Goal: Task Accomplishment & Management: Manage account settings

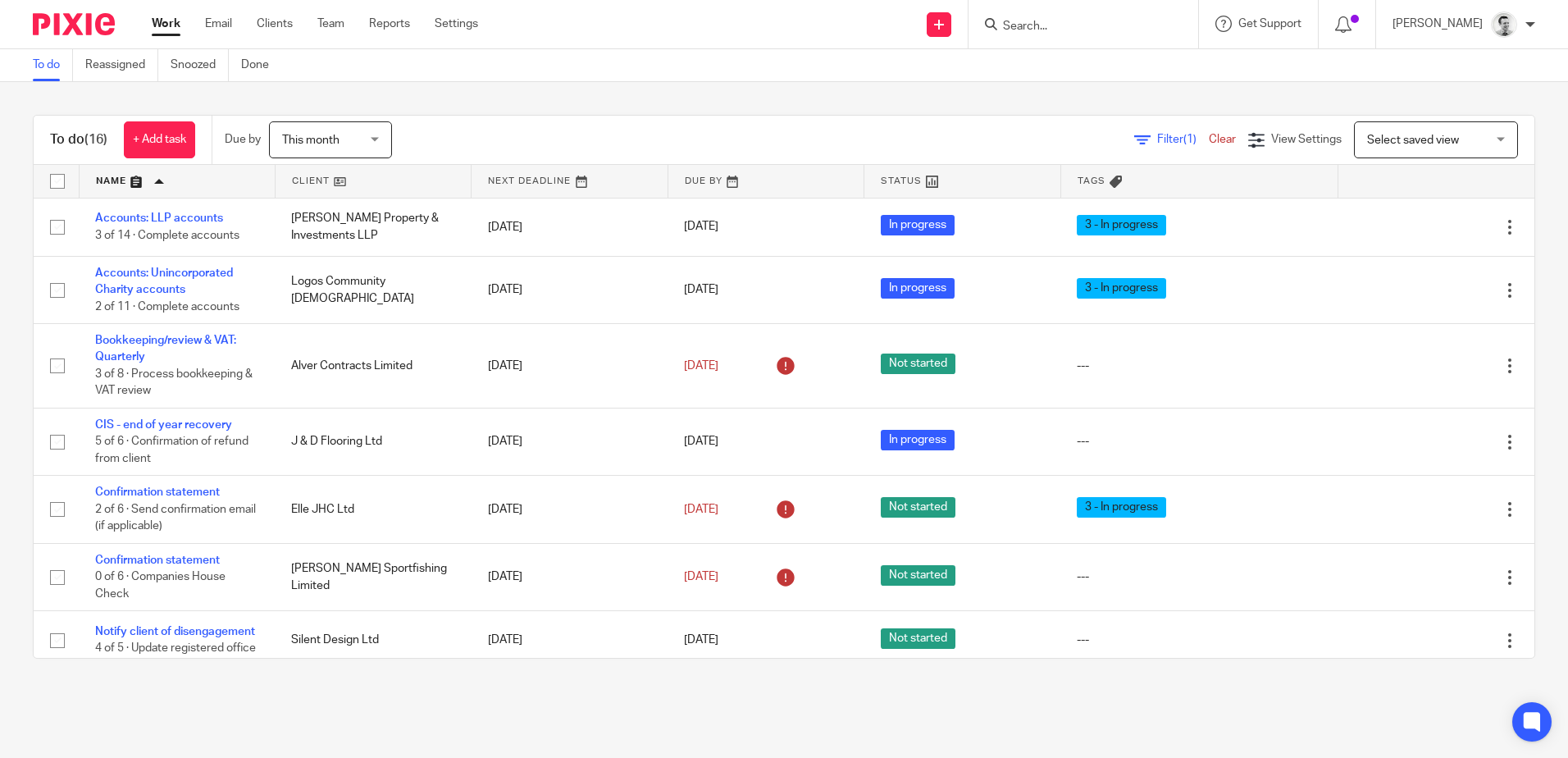
scroll to position [703, 0]
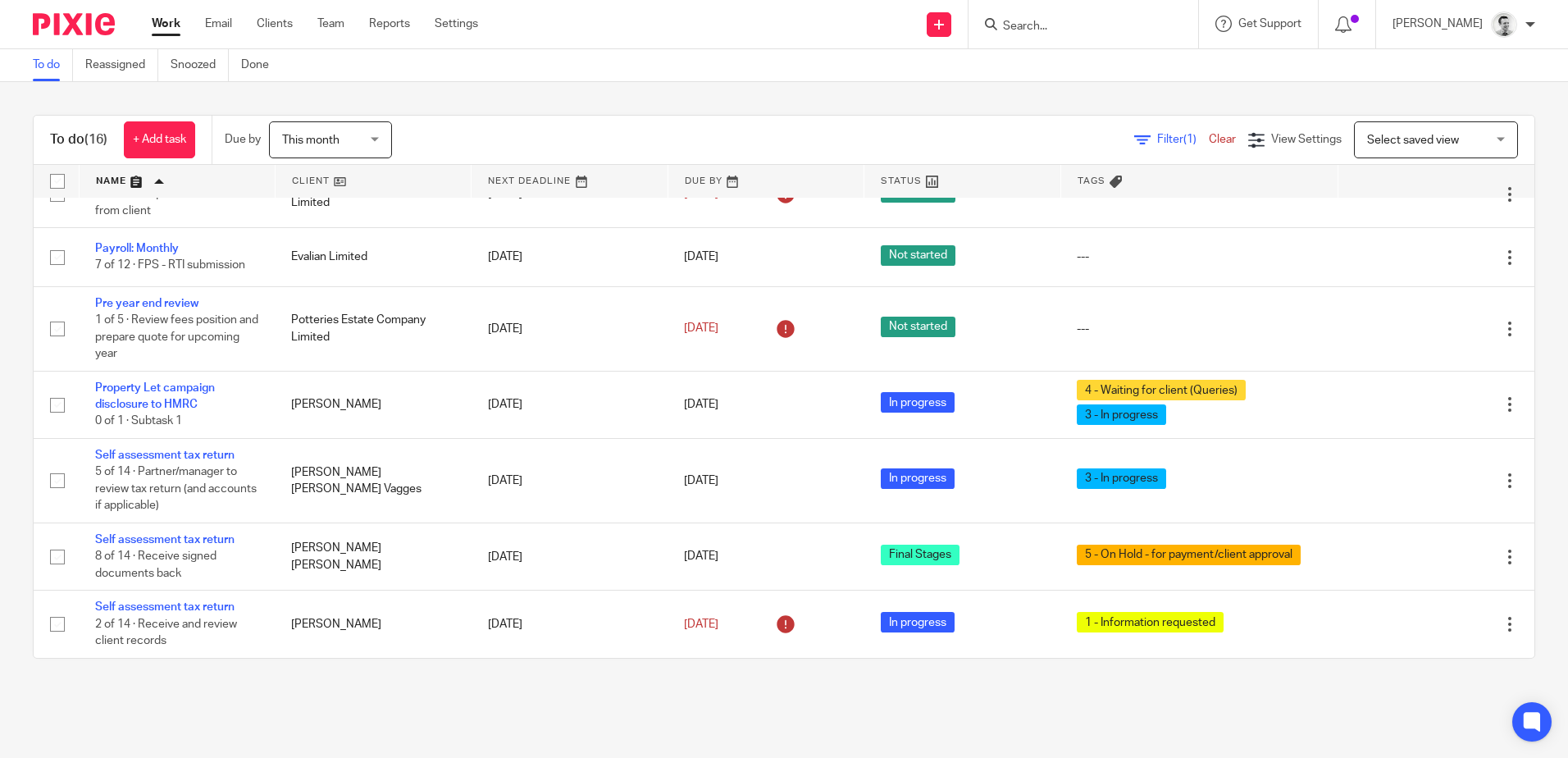
click at [1031, 30] on input "Search" at bounding box center [1075, 27] width 148 height 14
type input "317166"
click button "submit" at bounding box center [0, 0] width 0 height 0
drag, startPoint x: 1046, startPoint y: 23, endPoint x: 967, endPoint y: 33, distance: 79.6
click at [968, 33] on div "317166 No results found. Try searching for the name of a client or contact..." at bounding box center [1083, 24] width 230 height 48
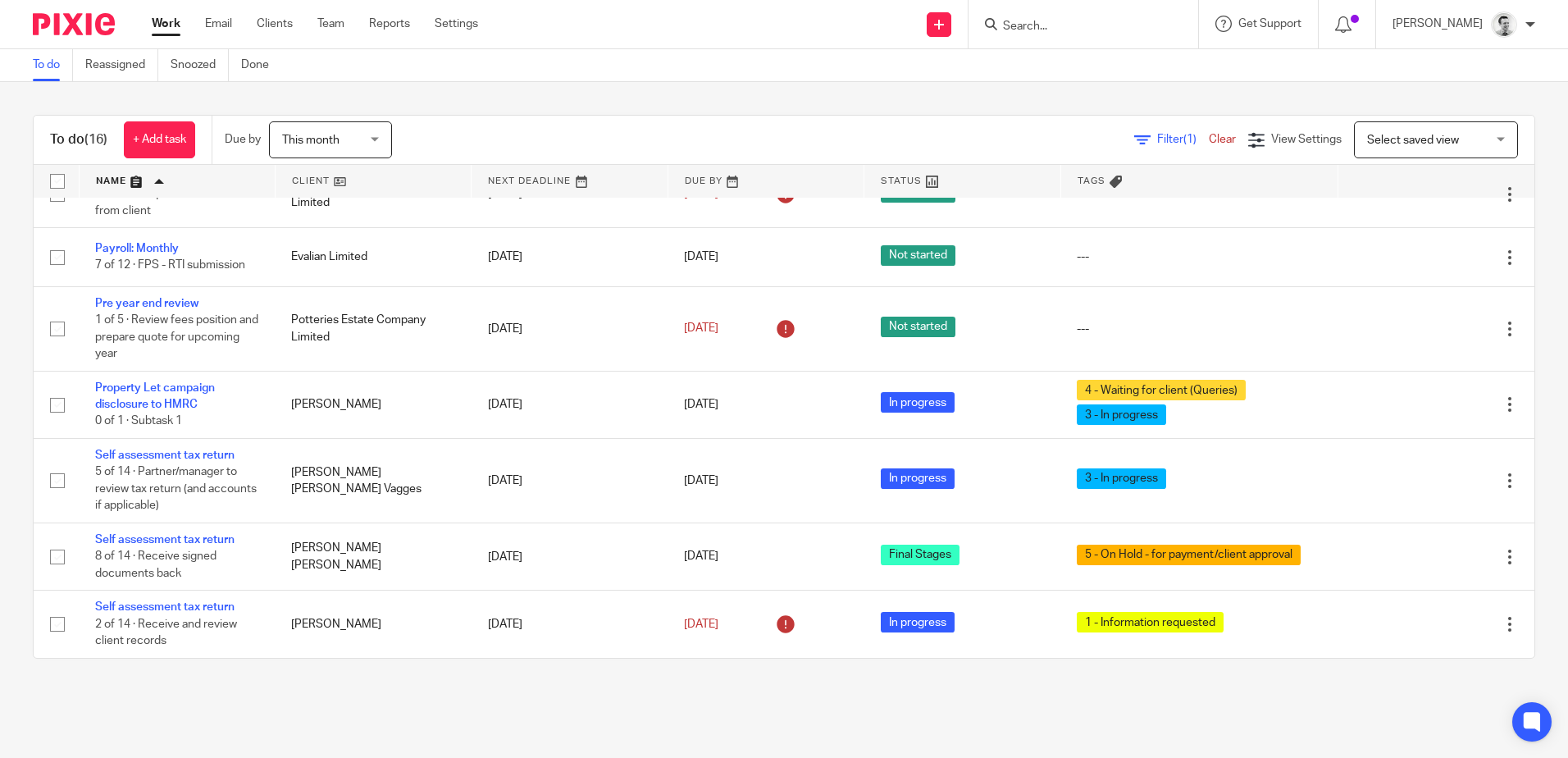
click at [1042, 27] on input "Search" at bounding box center [1075, 27] width 148 height 14
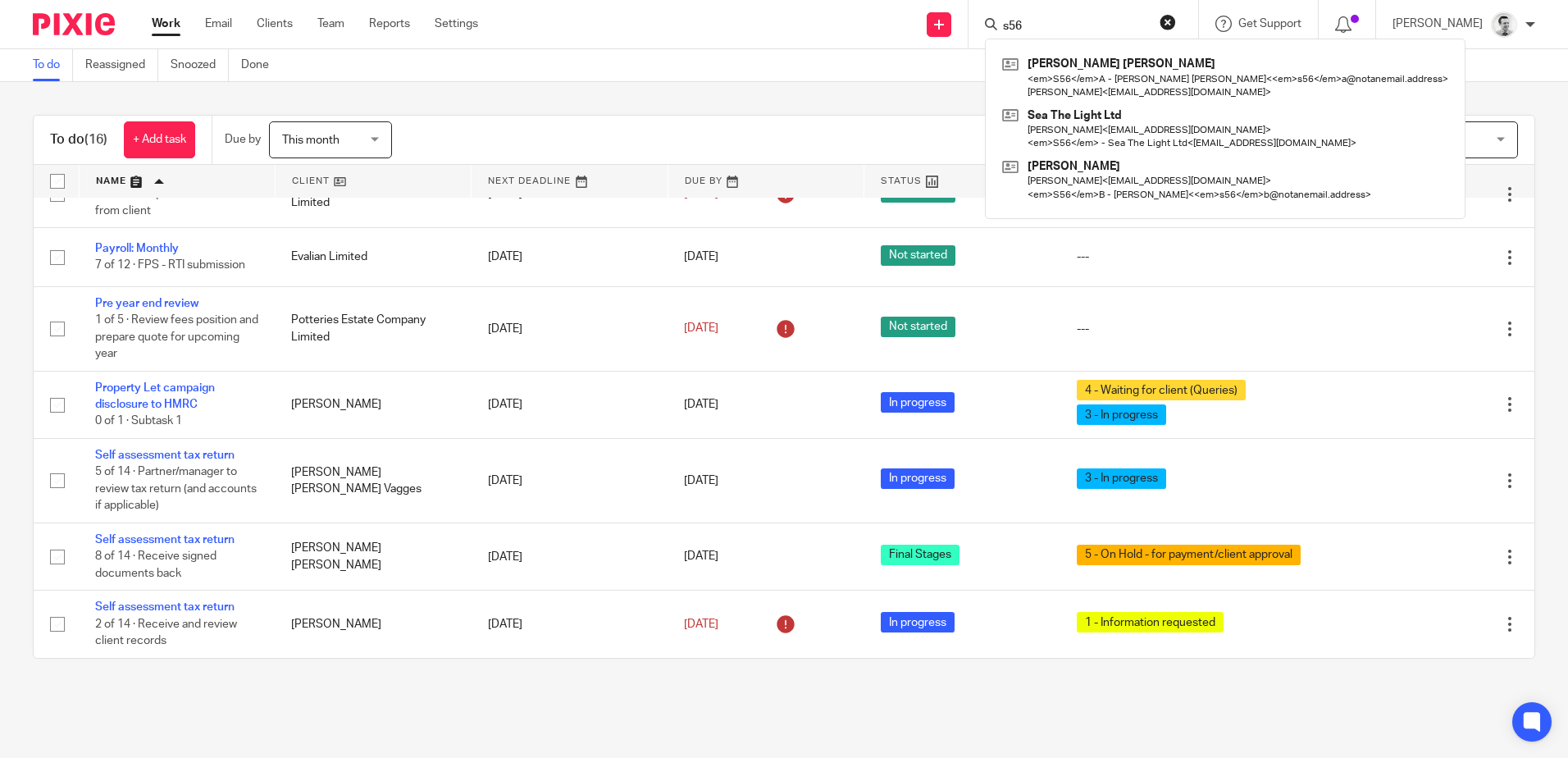
click button "submit" at bounding box center [0, 0] width 0 height 0
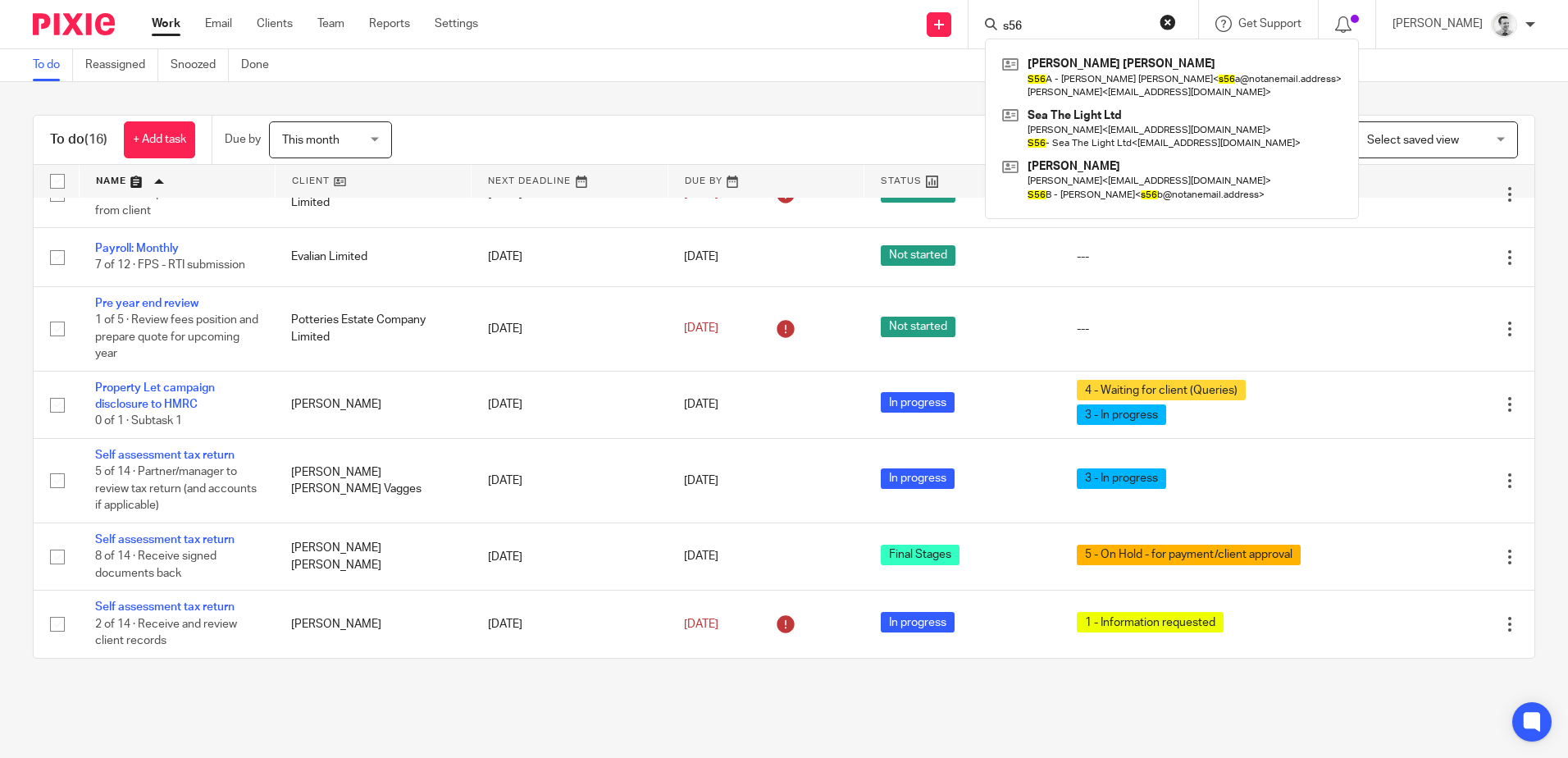
click at [1035, 20] on input "s56" at bounding box center [1075, 27] width 148 height 14
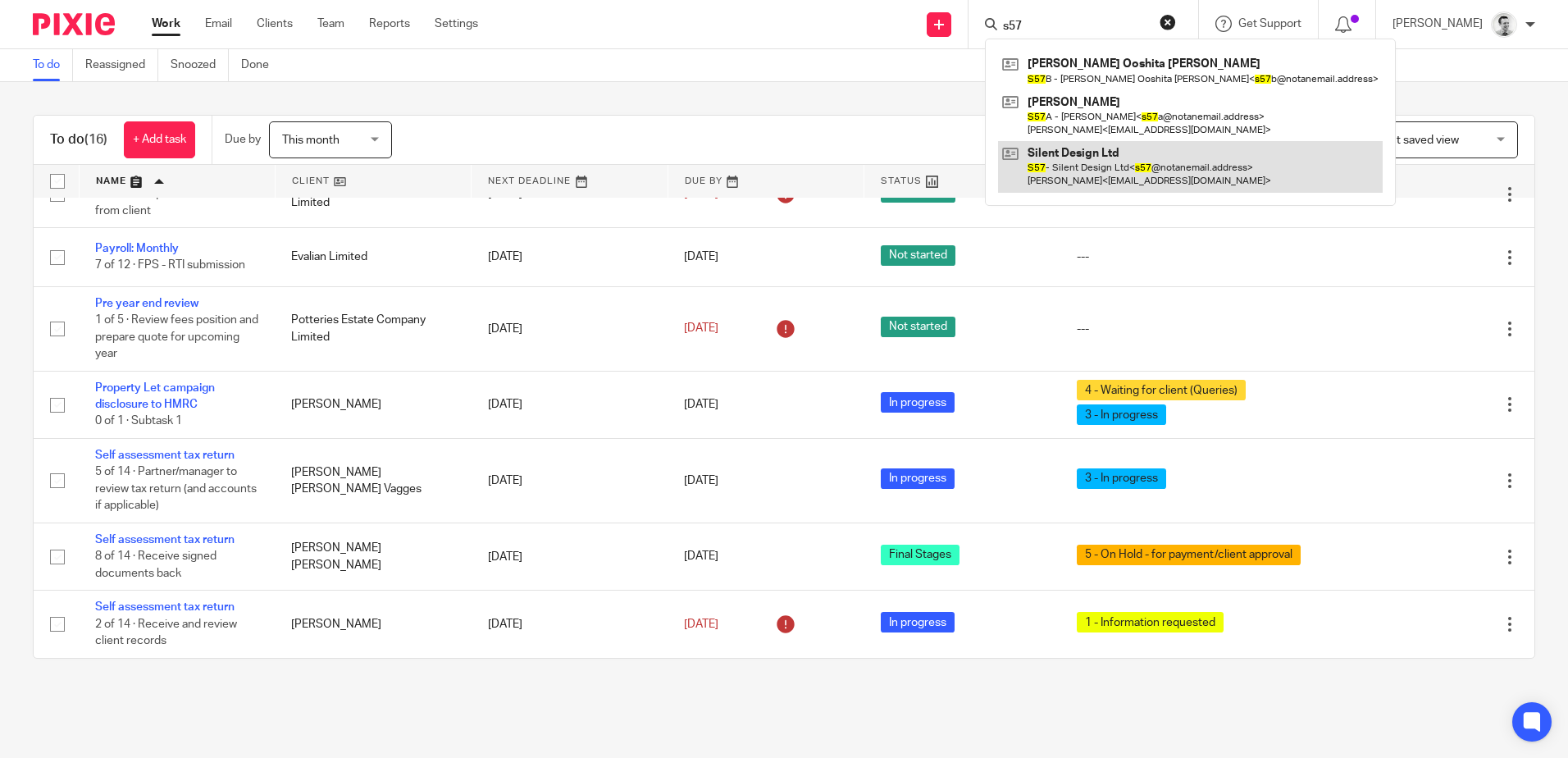
type input "s57"
click at [1081, 181] on link at bounding box center [1189, 166] width 385 height 51
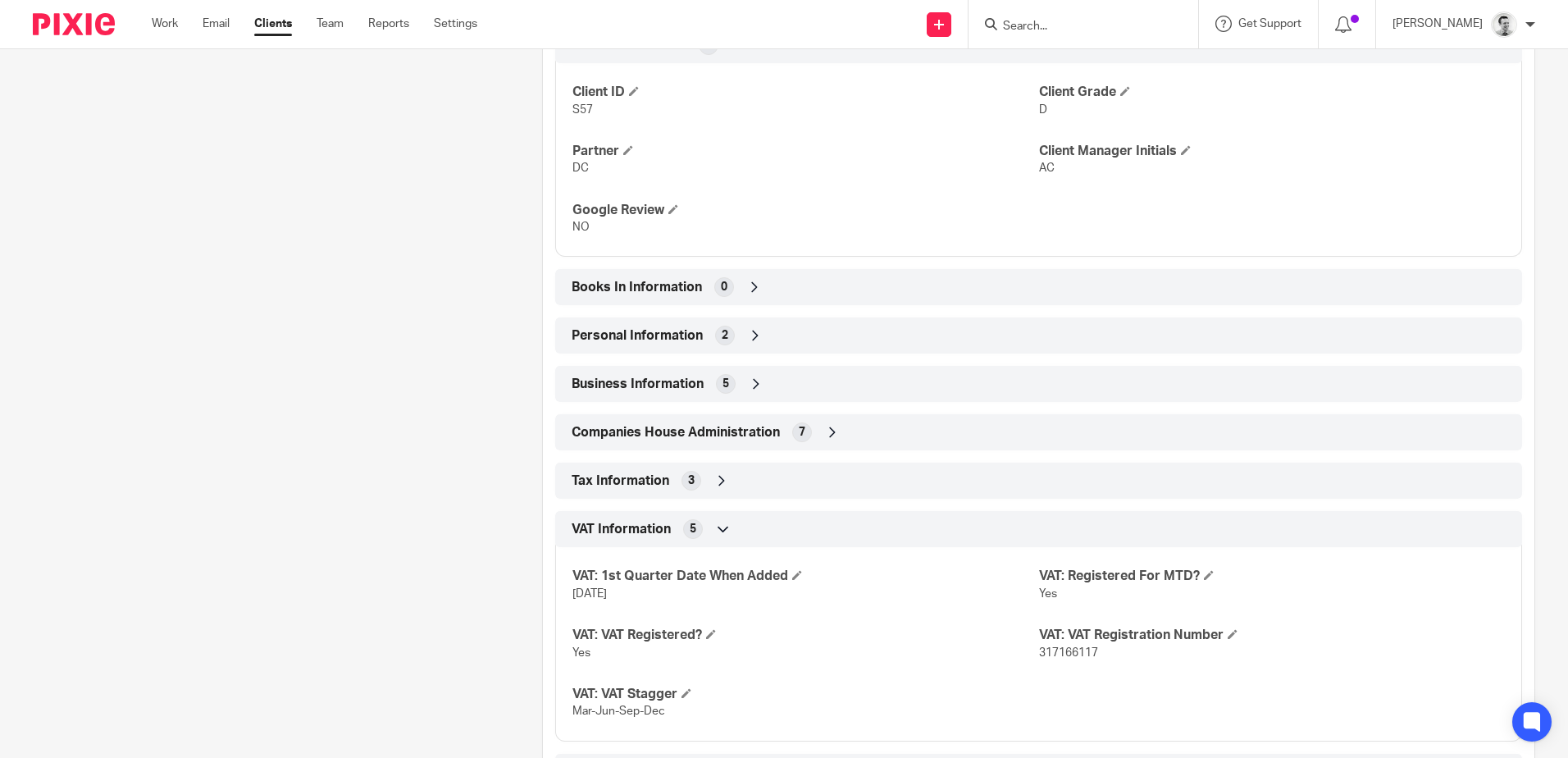
scroll to position [790, 0]
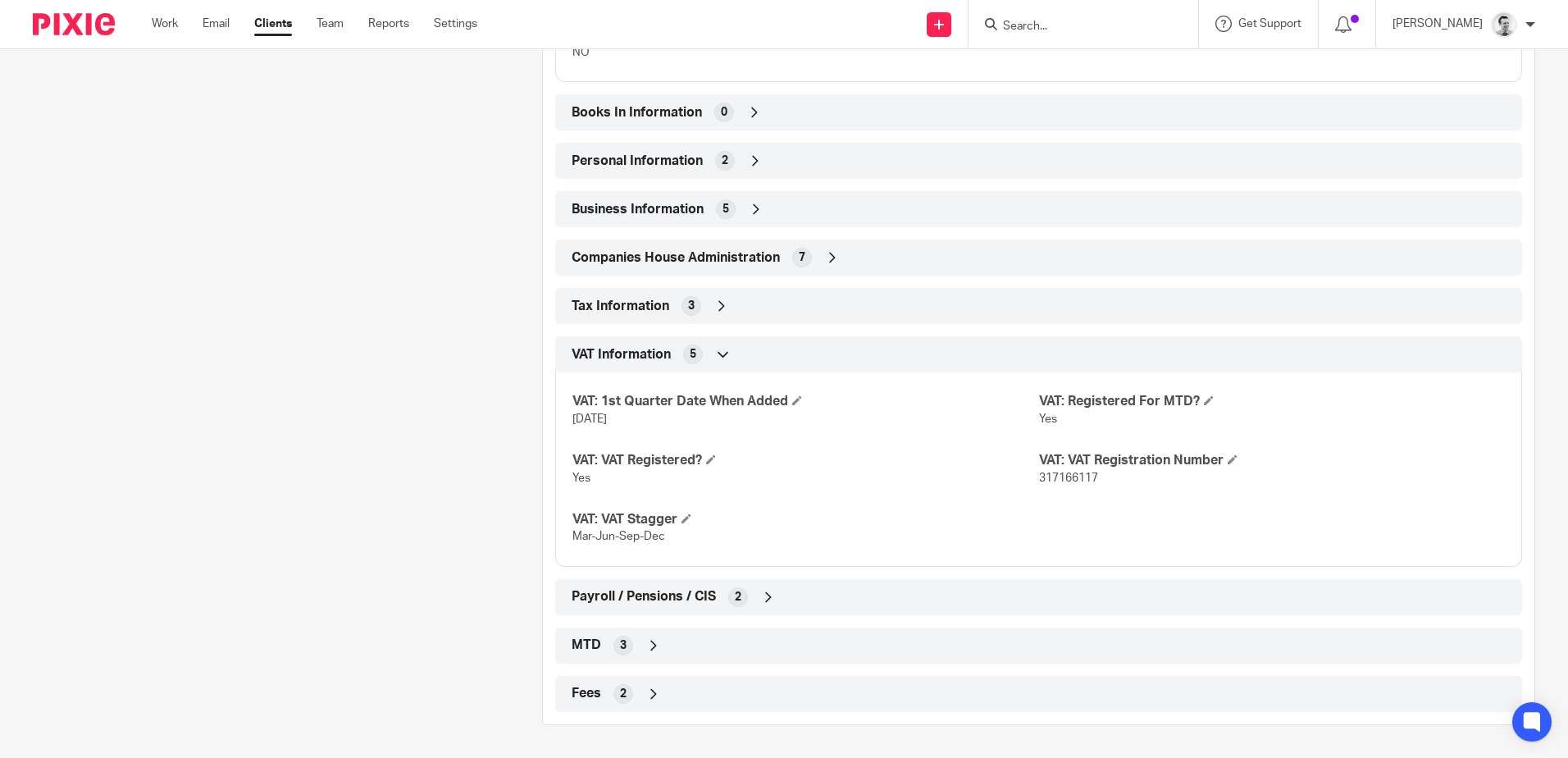
click at [1093, 27] on input "Search" at bounding box center [1075, 27] width 148 height 14
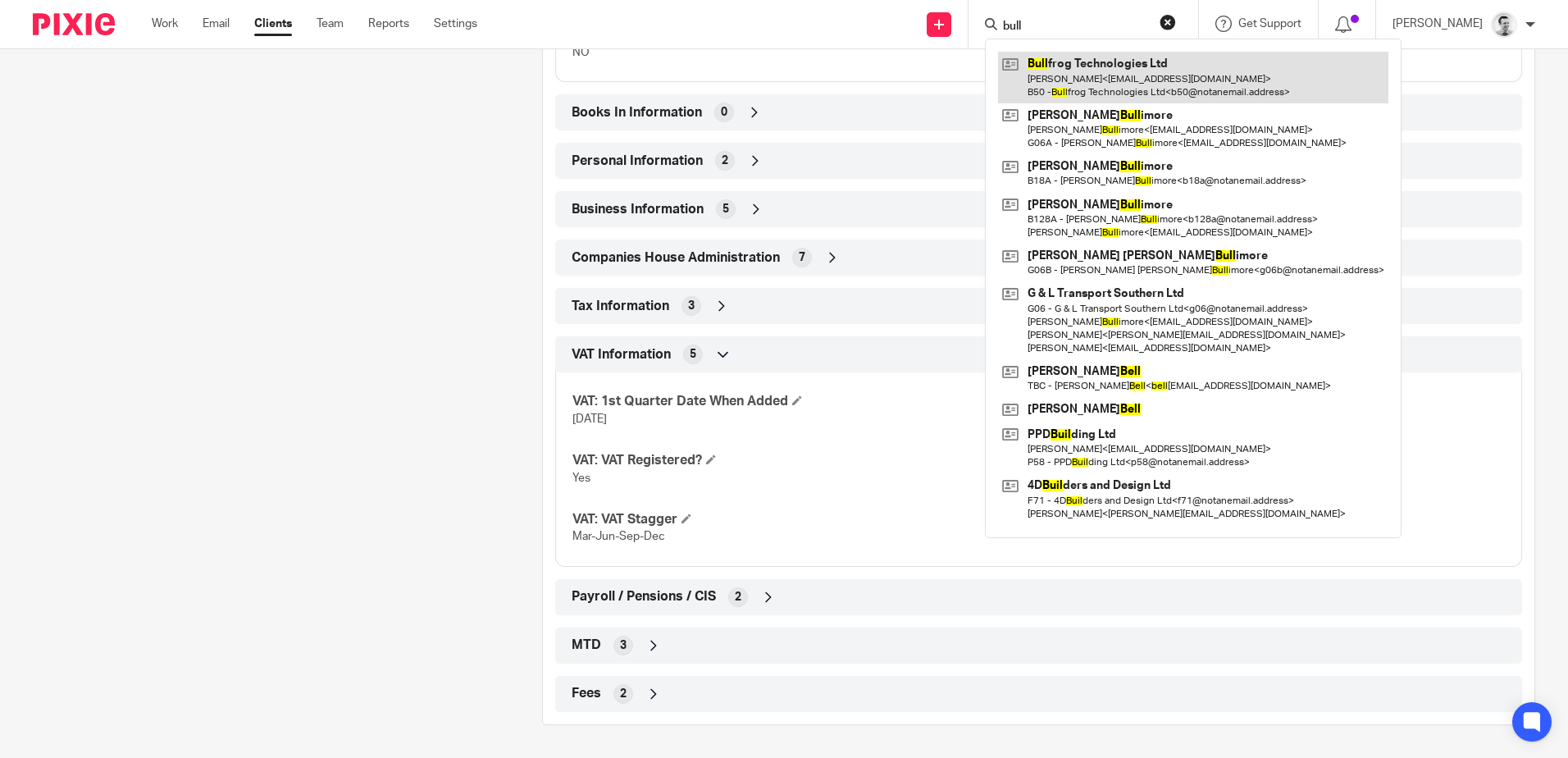
type input "bull"
click at [1104, 79] on link at bounding box center [1192, 77] width 390 height 51
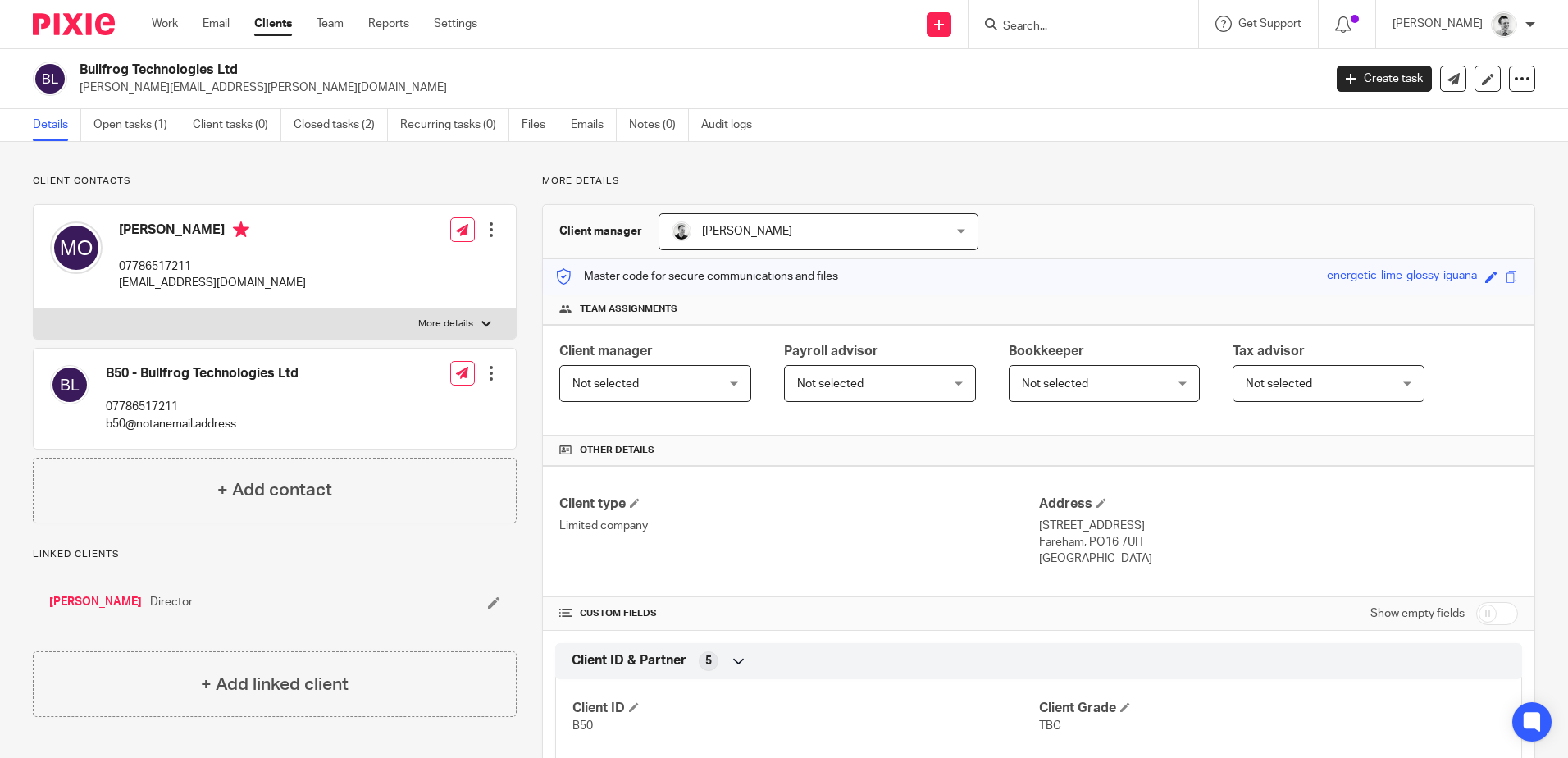
click at [1045, 28] on input "Search" at bounding box center [1075, 27] width 148 height 14
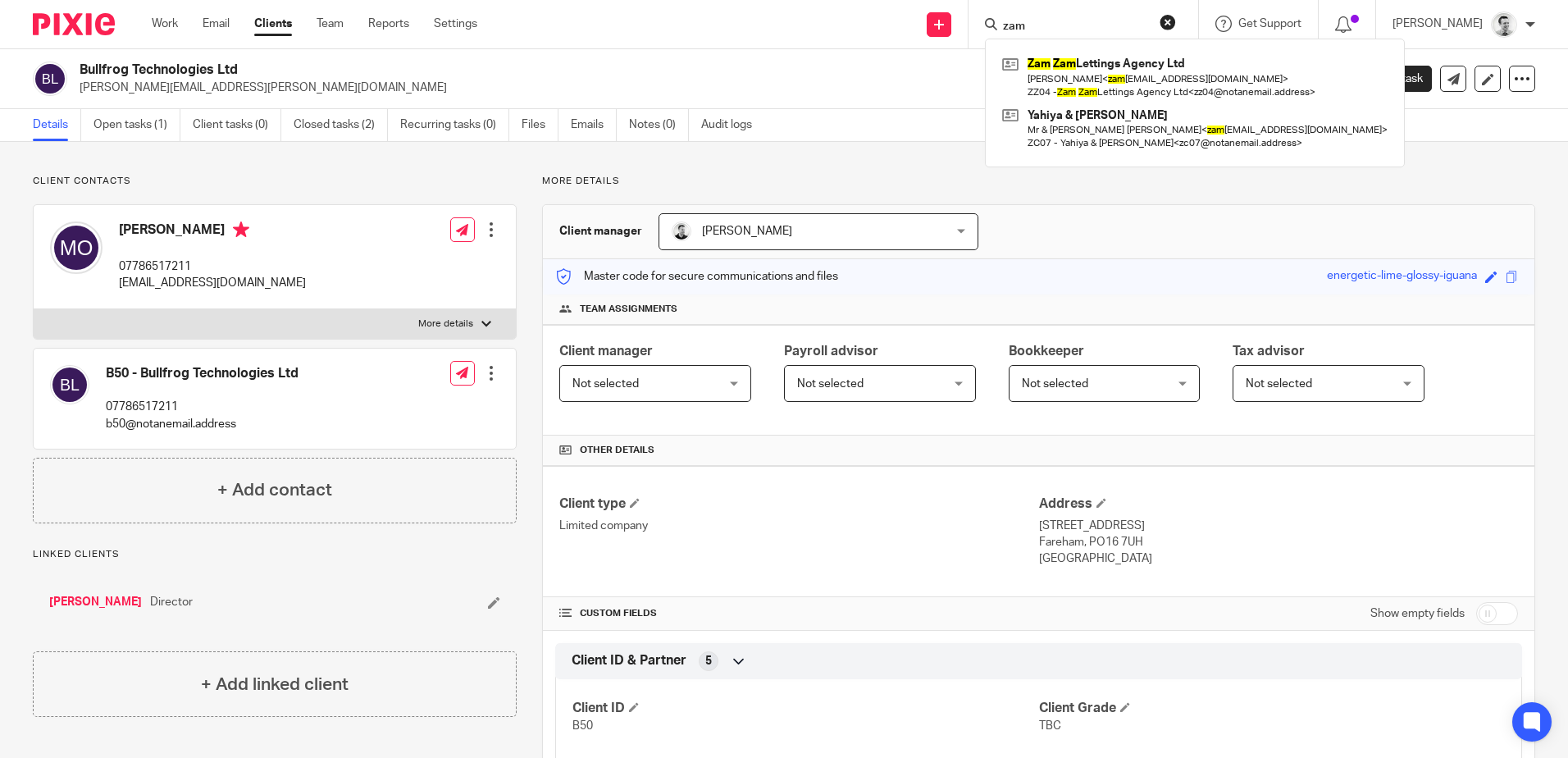
click at [1054, 29] on input "zam" at bounding box center [1075, 27] width 148 height 14
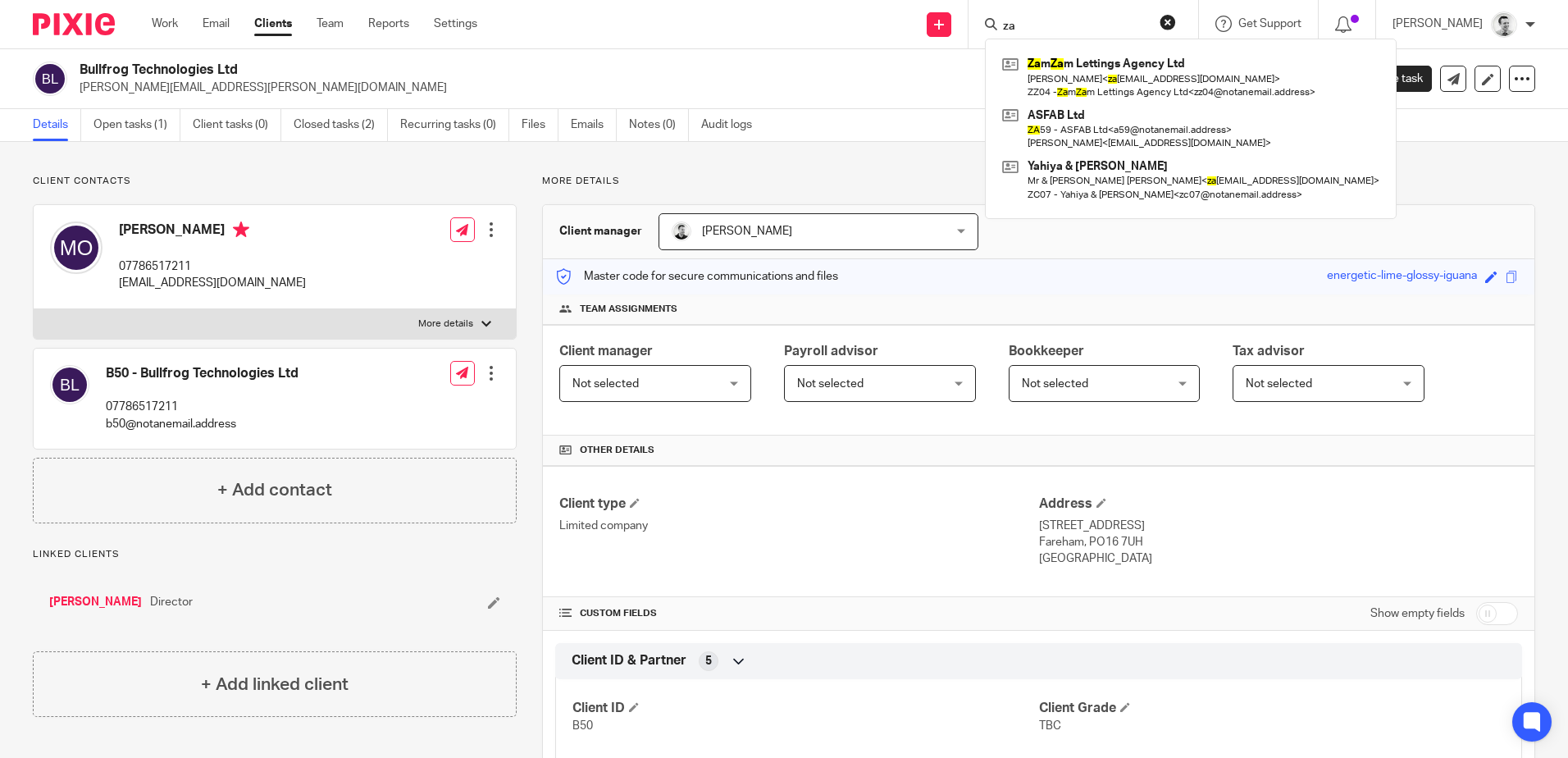
type input "z"
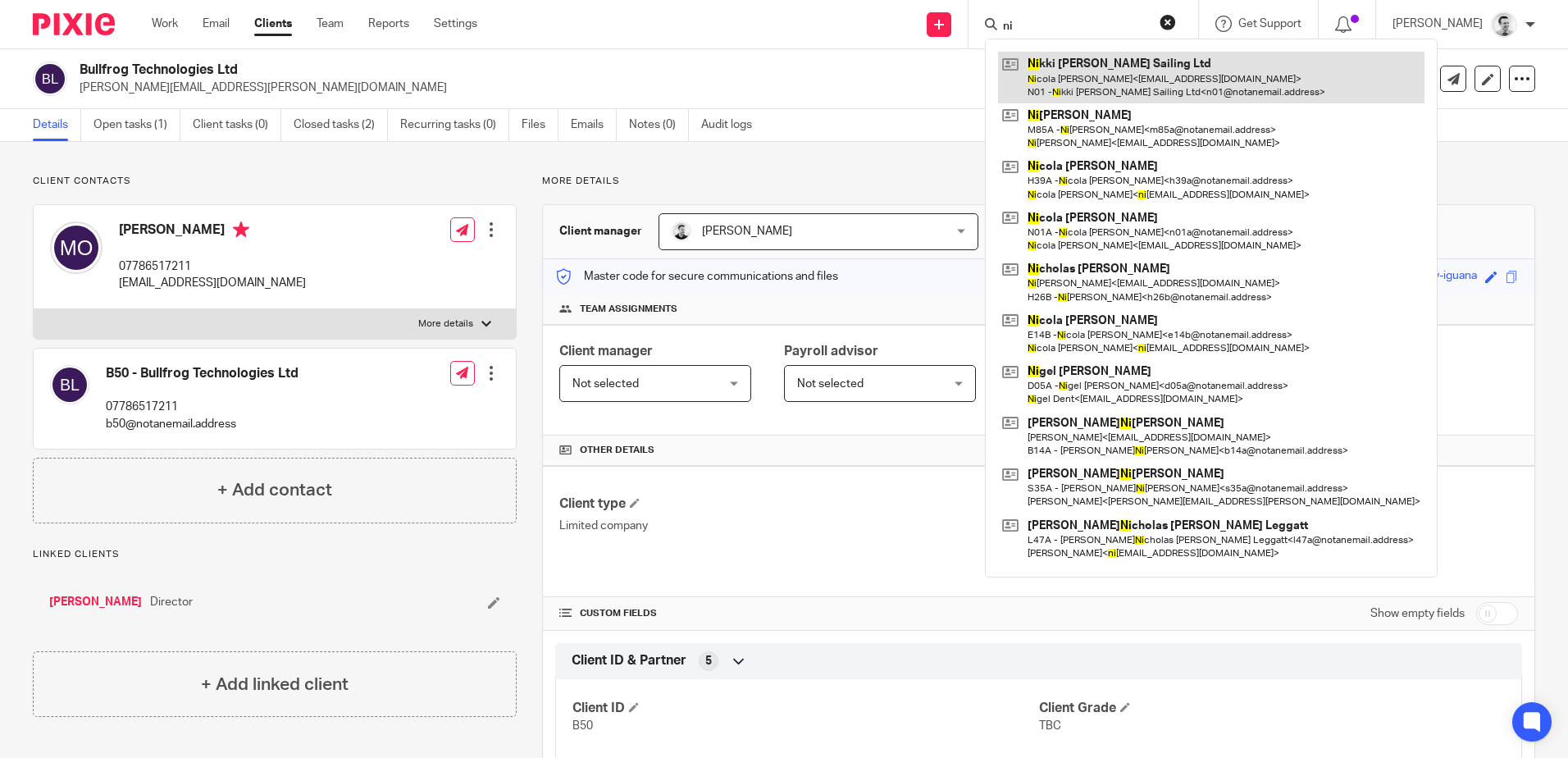
type input "ni"
click at [1105, 83] on link at bounding box center [1210, 77] width 426 height 51
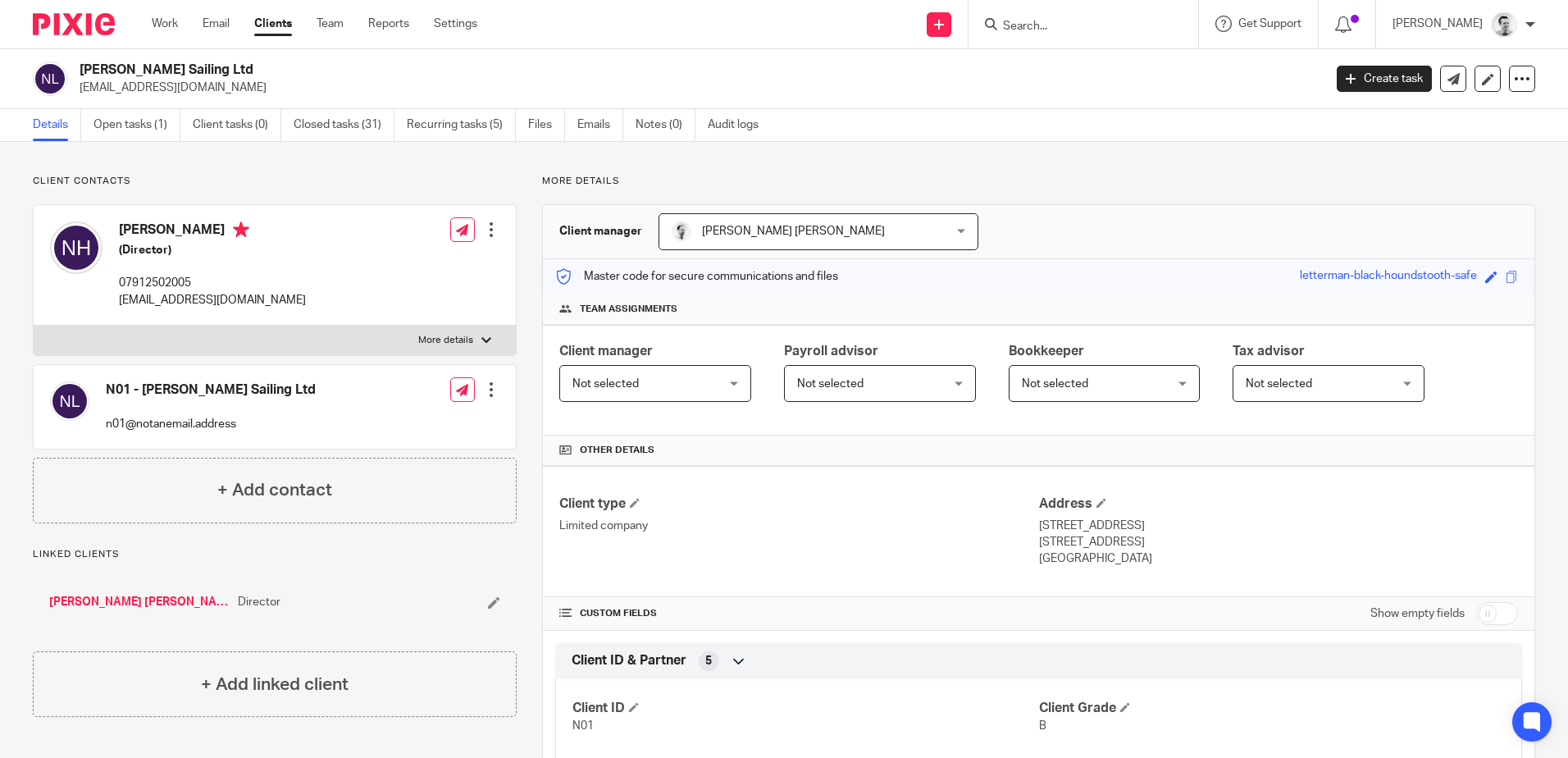
click at [1078, 21] on input "Search" at bounding box center [1075, 27] width 148 height 14
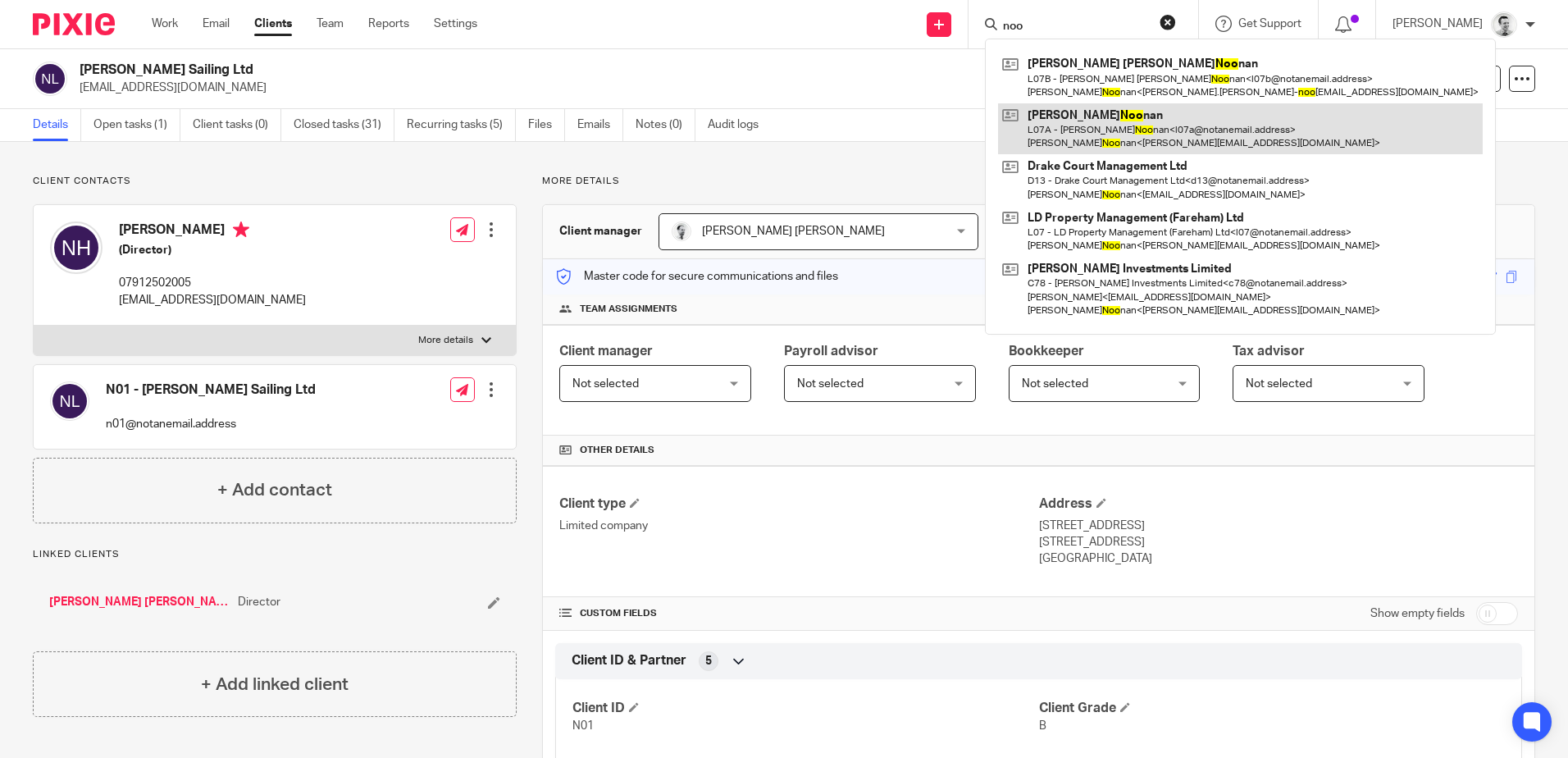
type input "noo"
click at [1164, 128] on link at bounding box center [1240, 128] width 484 height 51
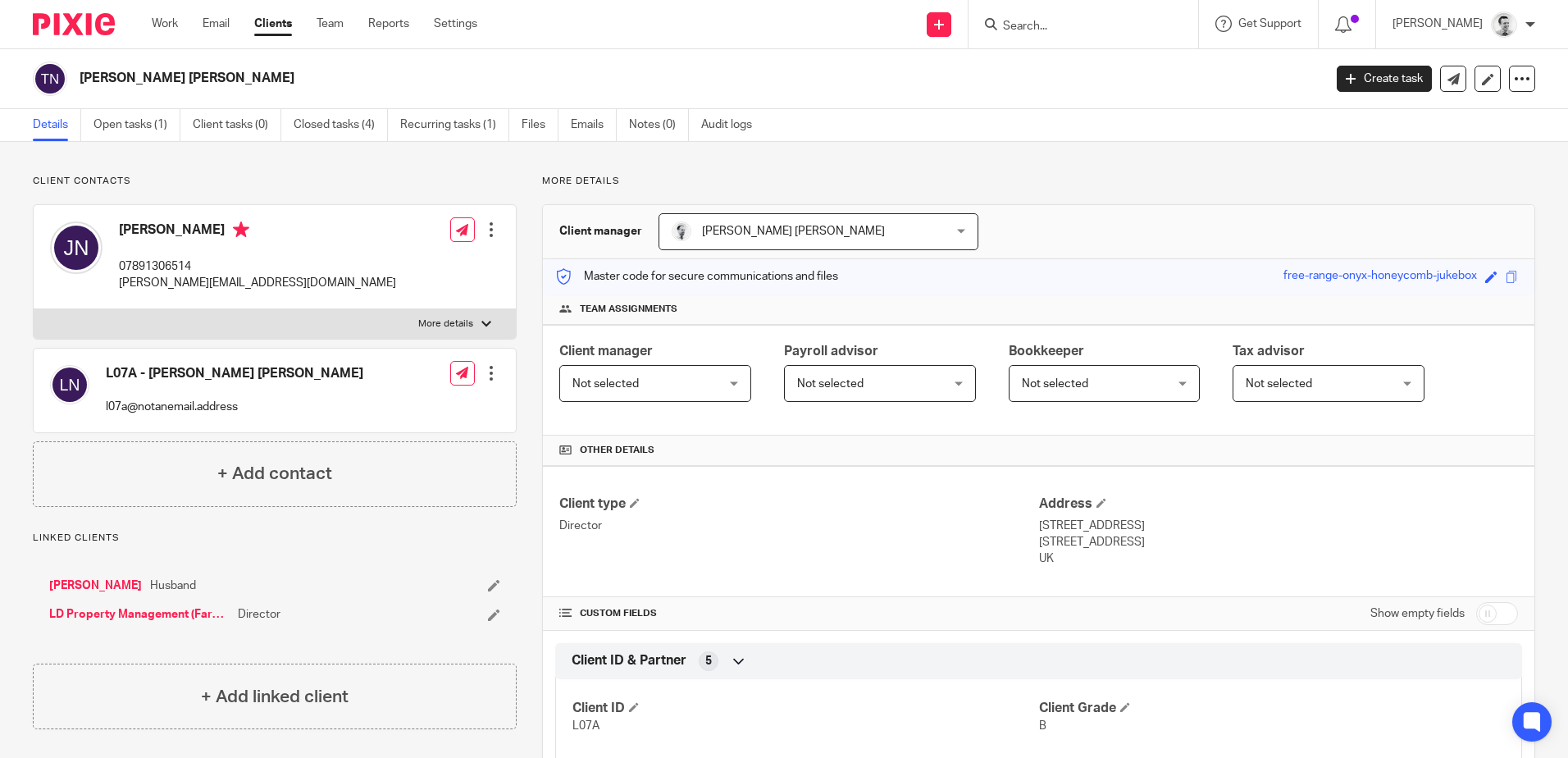
click at [1101, 28] on input "Search" at bounding box center [1075, 27] width 148 height 14
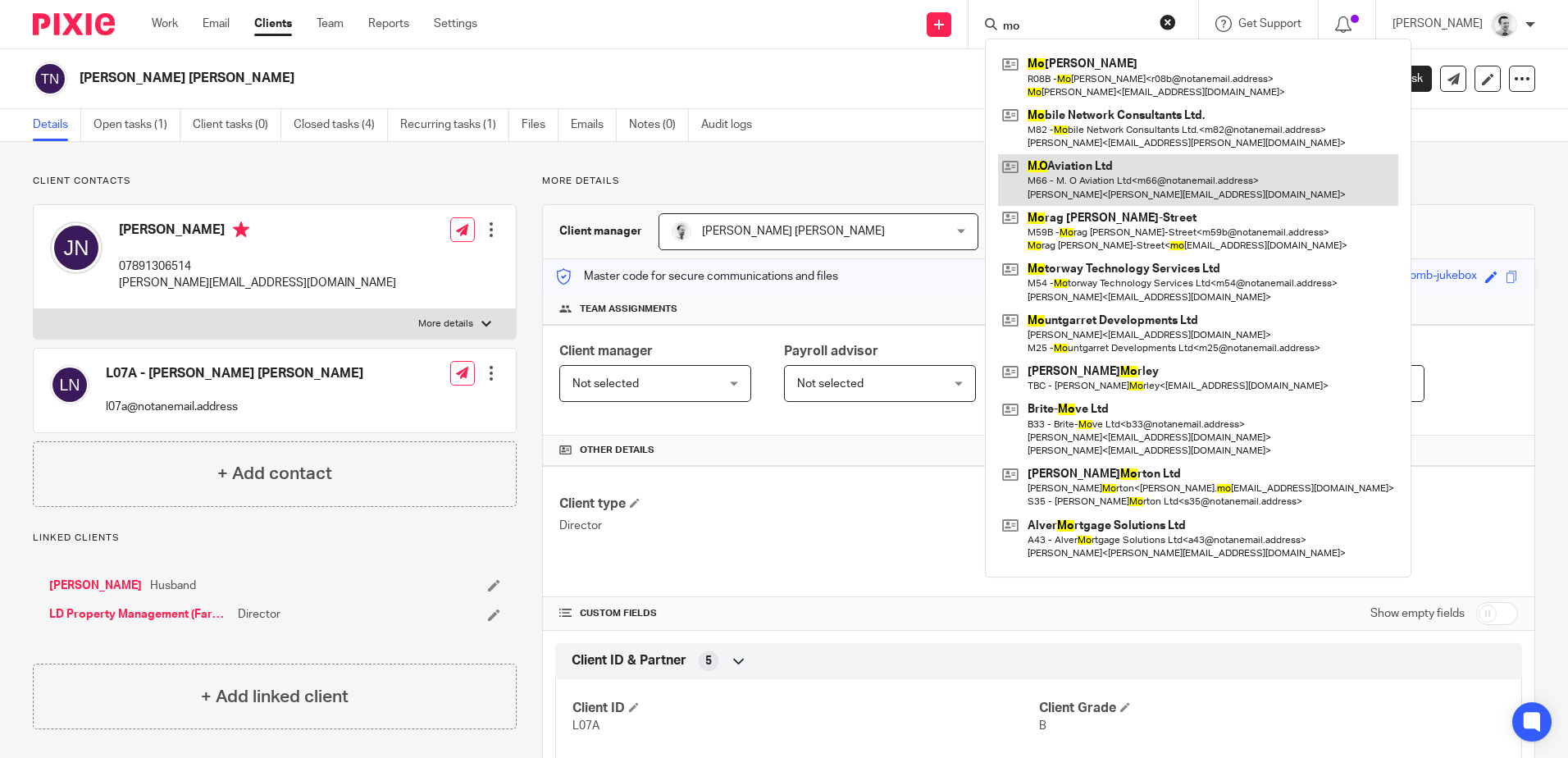
type input "mo"
click at [1120, 181] on link at bounding box center [1198, 179] width 400 height 51
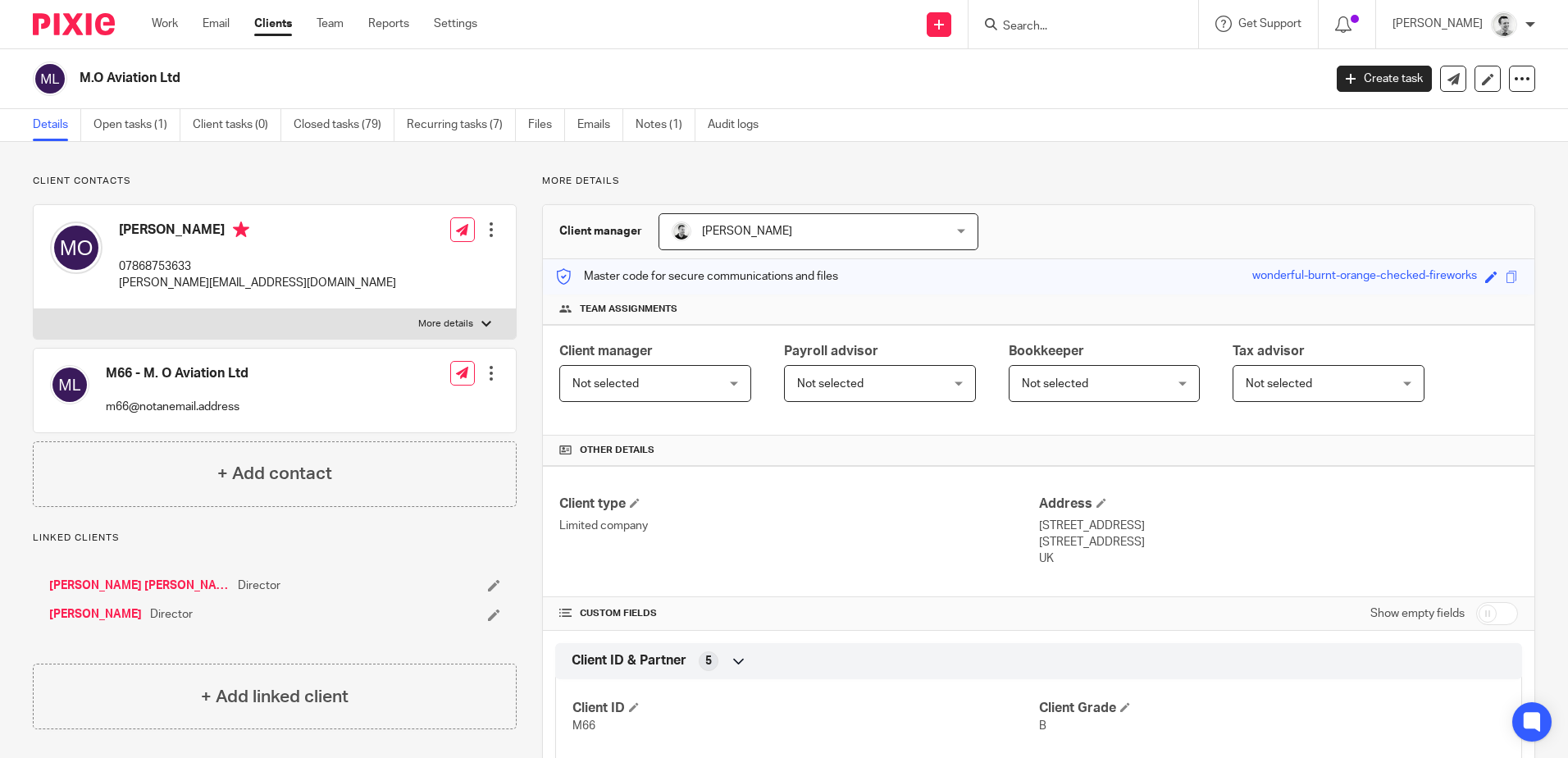
click at [1054, 22] on input "Search" at bounding box center [1075, 27] width 148 height 14
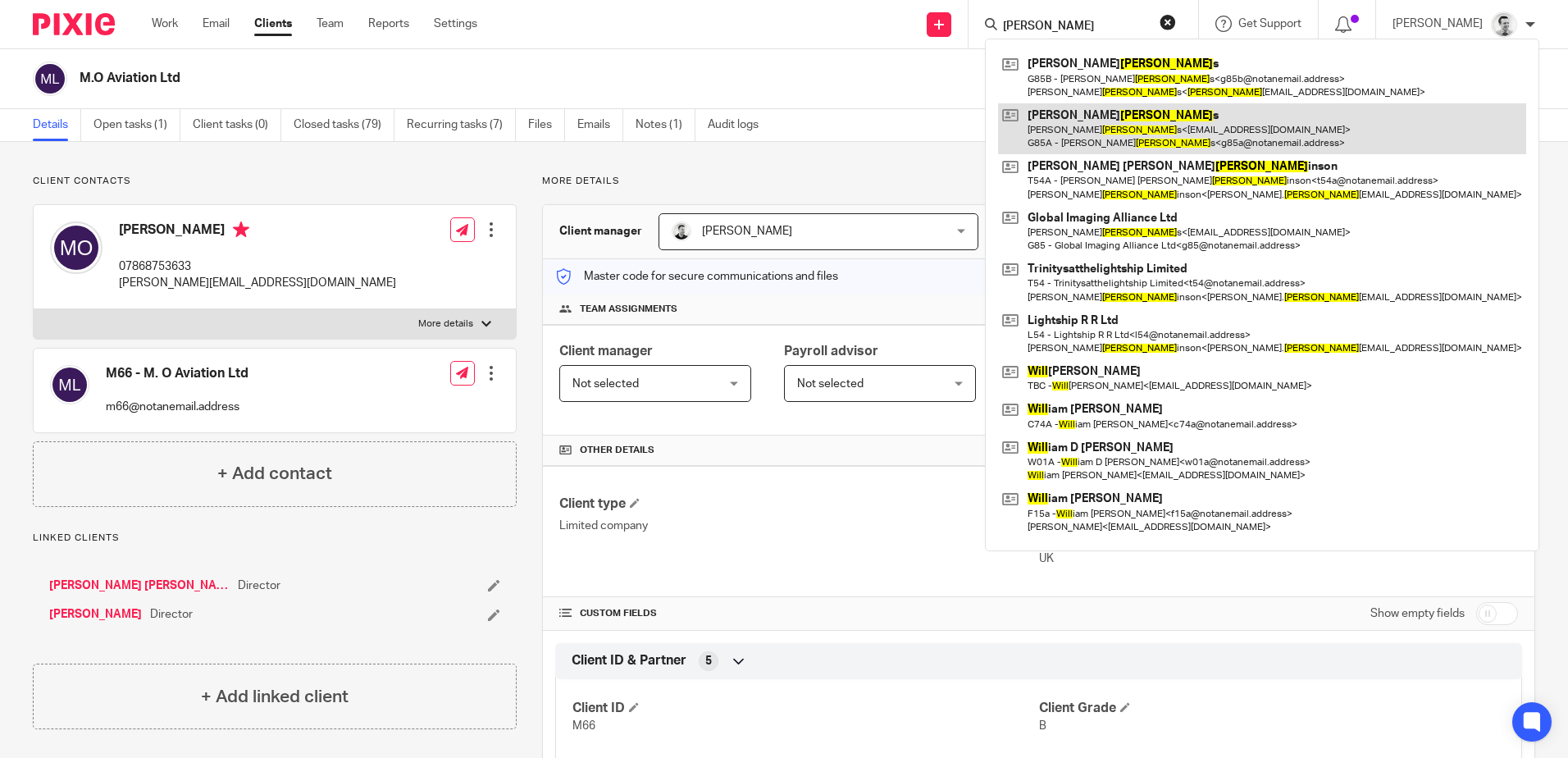
type input "wilk"
click at [1064, 132] on link at bounding box center [1261, 128] width 528 height 51
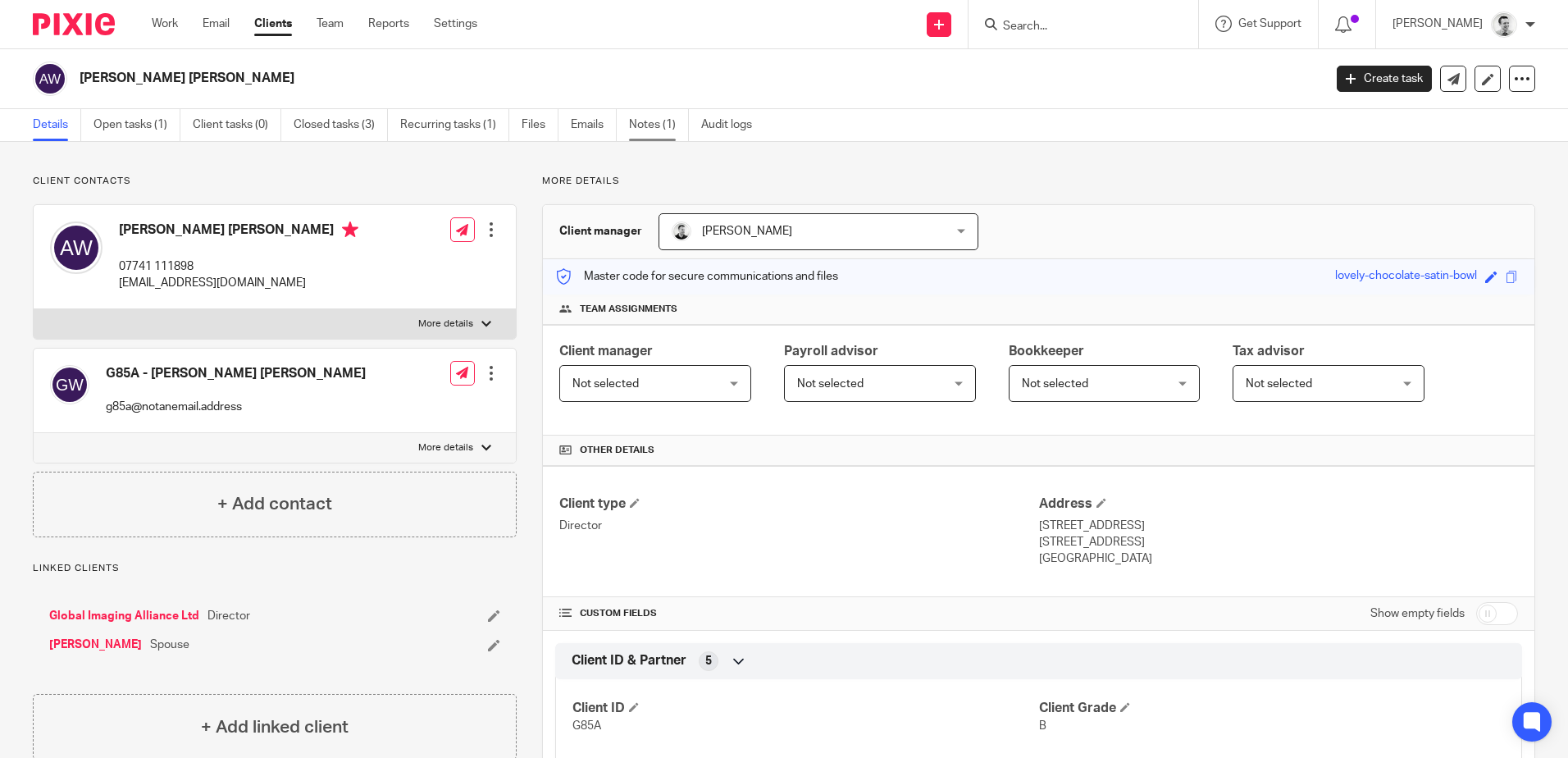
click at [649, 124] on link "Notes (1)" at bounding box center [658, 126] width 60 height 32
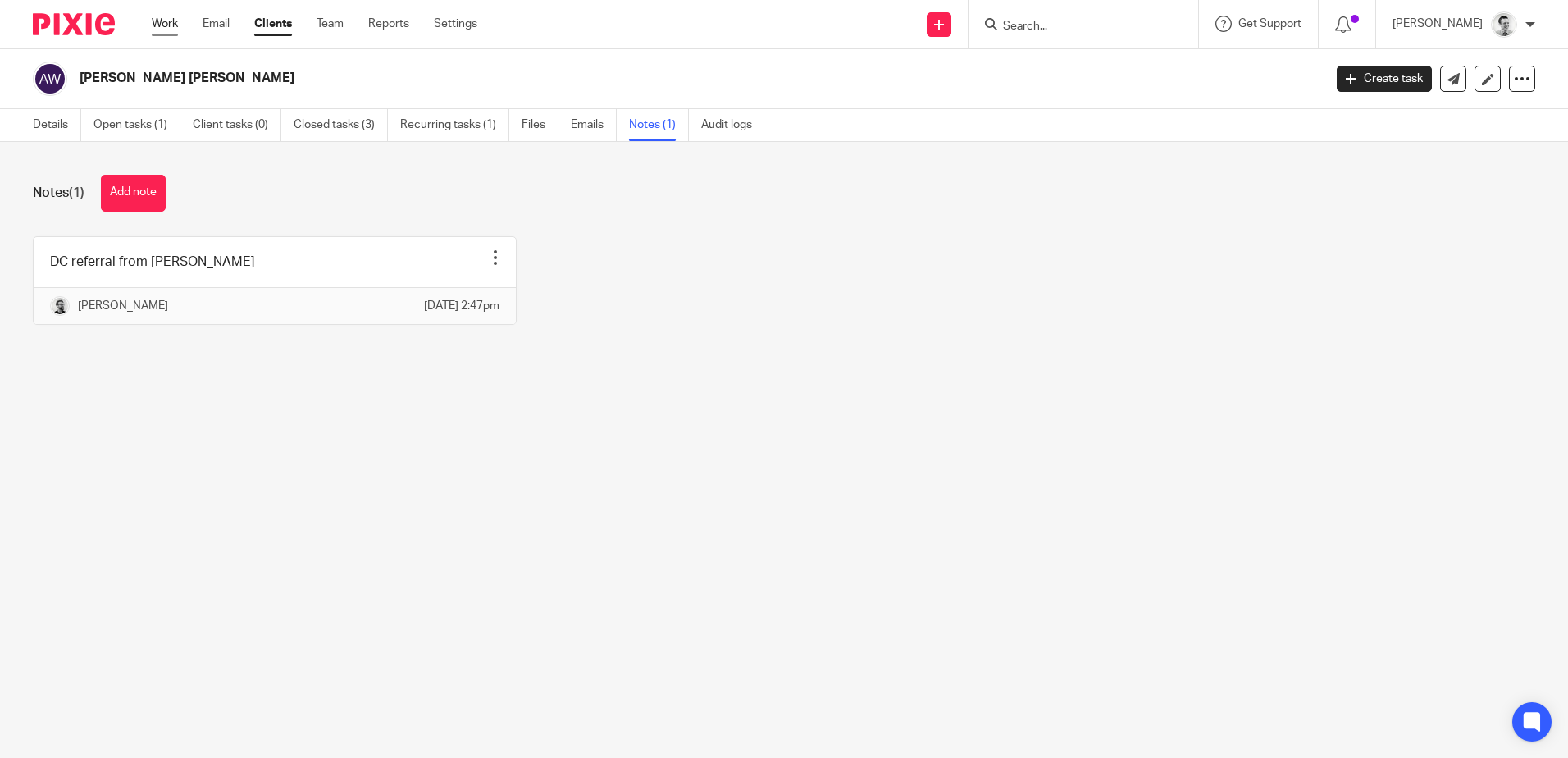
click at [160, 27] on link "Work" at bounding box center [164, 23] width 26 height 16
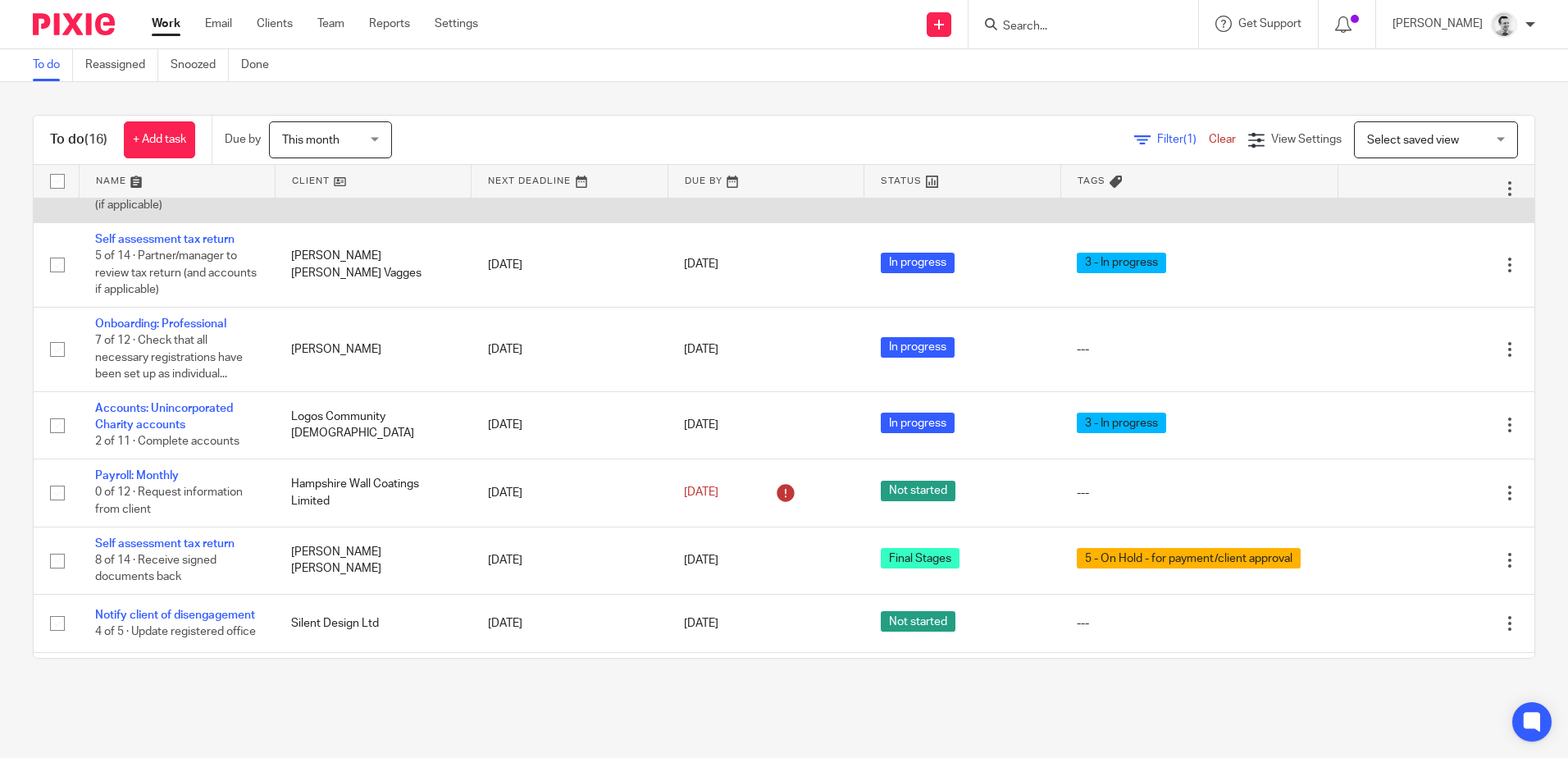
scroll to position [410, 0]
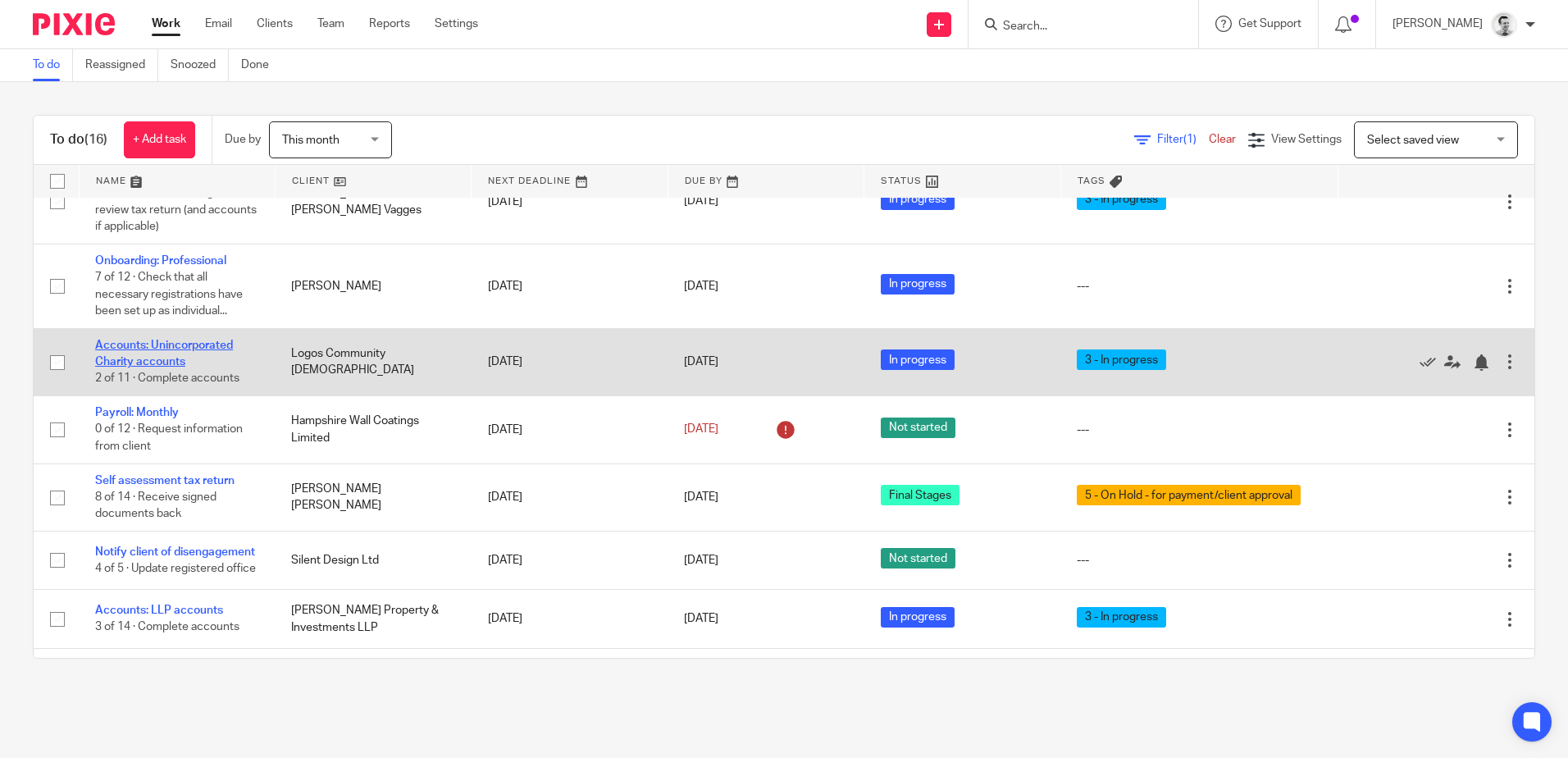
click at [134, 343] on link "Accounts: Unincorporated Charity accounts" at bounding box center [164, 353] width 138 height 28
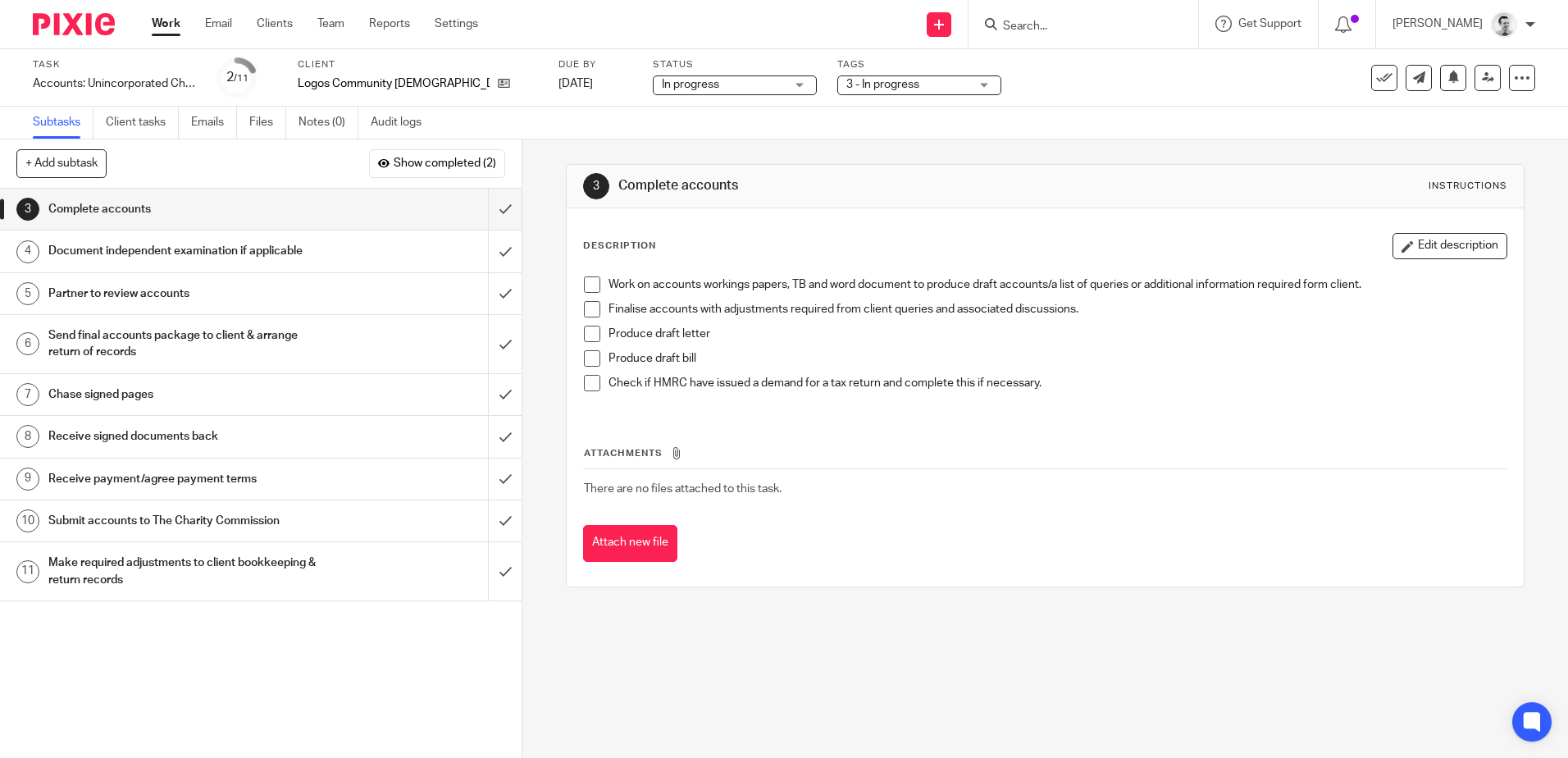
click at [855, 85] on span "3 - In progress" at bounding box center [907, 84] width 123 height 17
click at [1007, 90] on div "Task Accounts: Unincorporated Charity accounts Save Accounts: Unincorporated Ch…" at bounding box center [659, 78] width 1252 height 39
click at [685, 86] on span "In progress" at bounding box center [723, 84] width 123 height 17
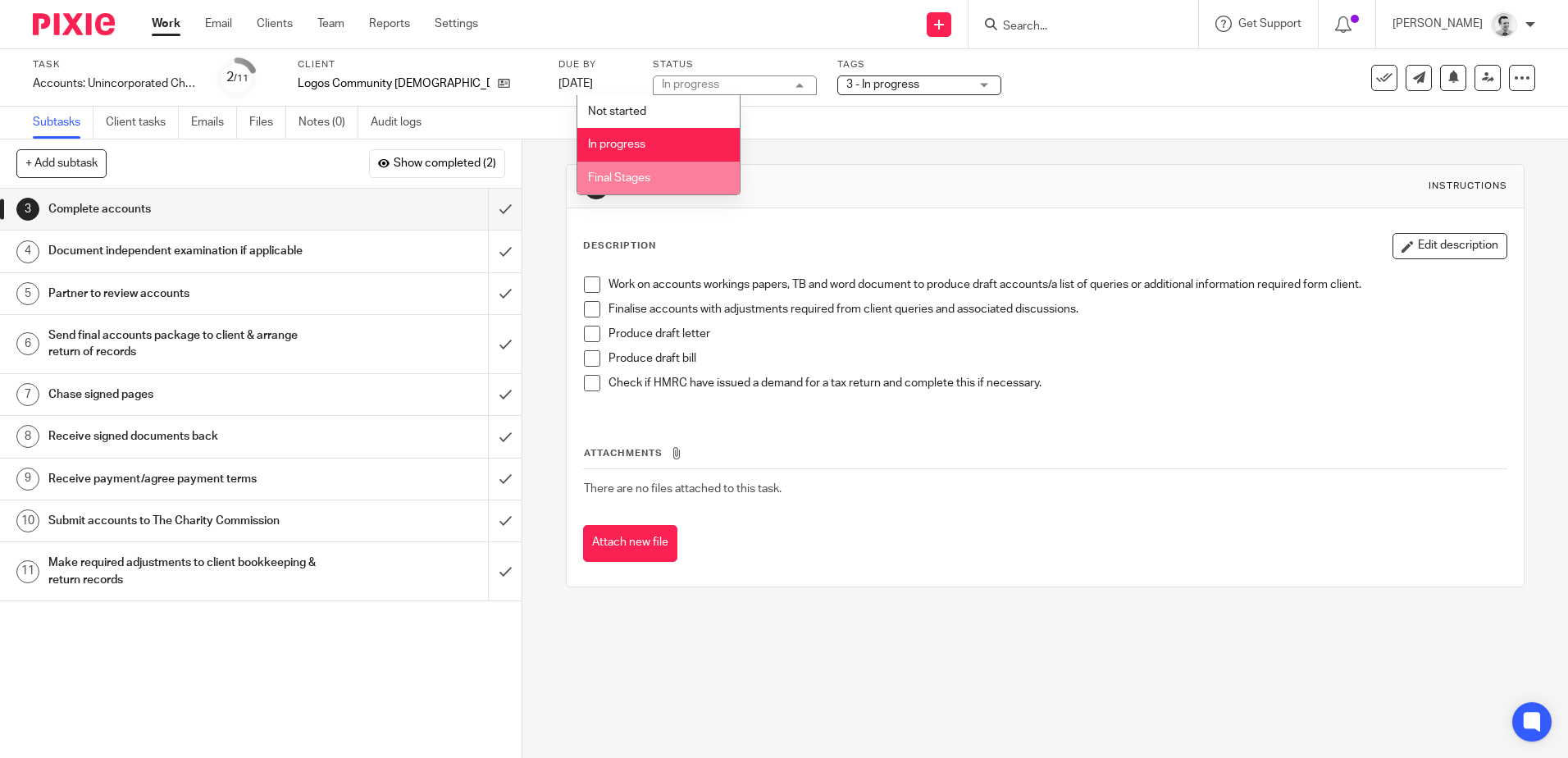
click at [649, 175] on span "Final Stages" at bounding box center [618, 178] width 62 height 12
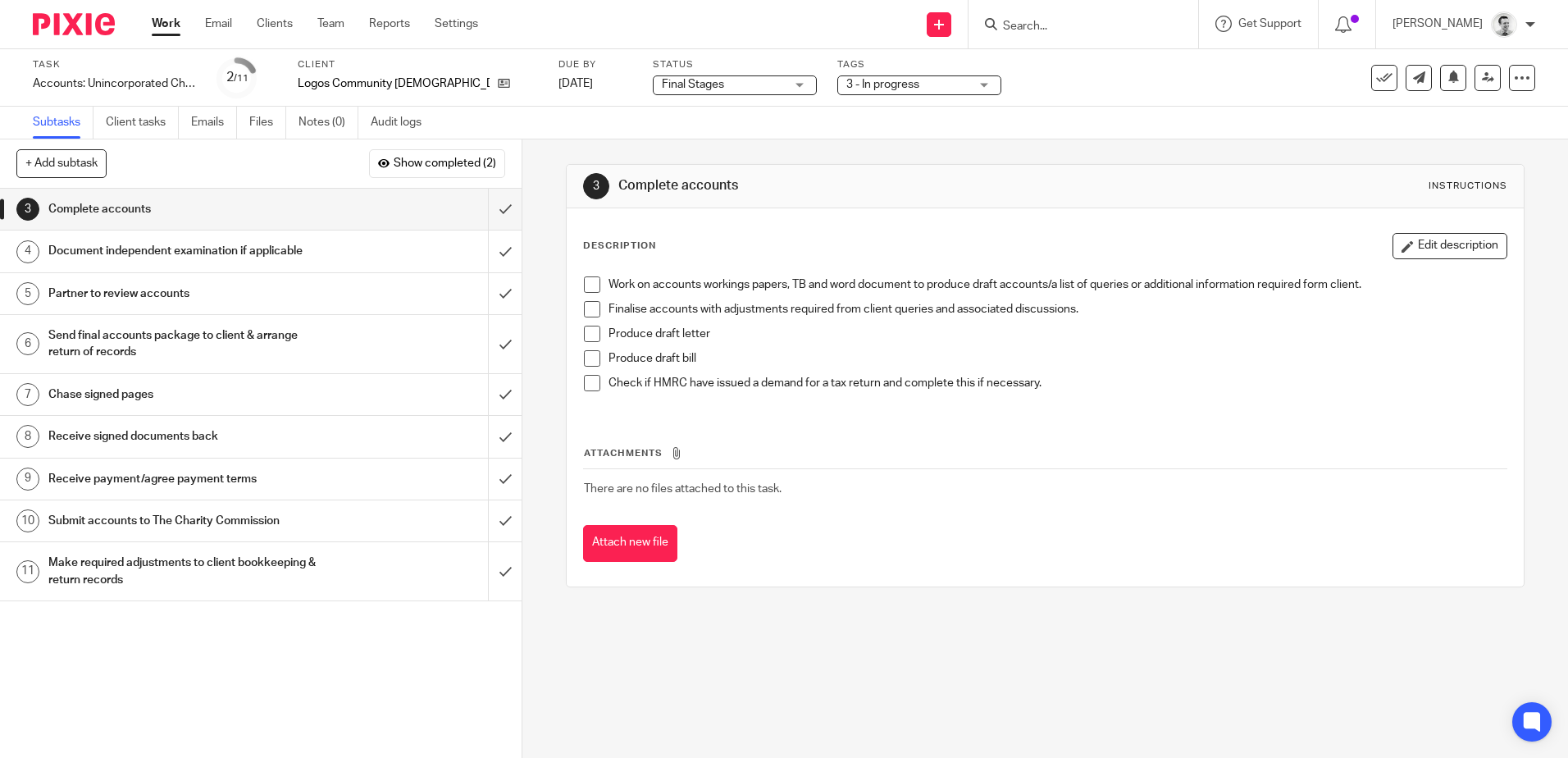
click at [727, 87] on div "Final Stages Final Stages" at bounding box center [735, 85] width 164 height 20
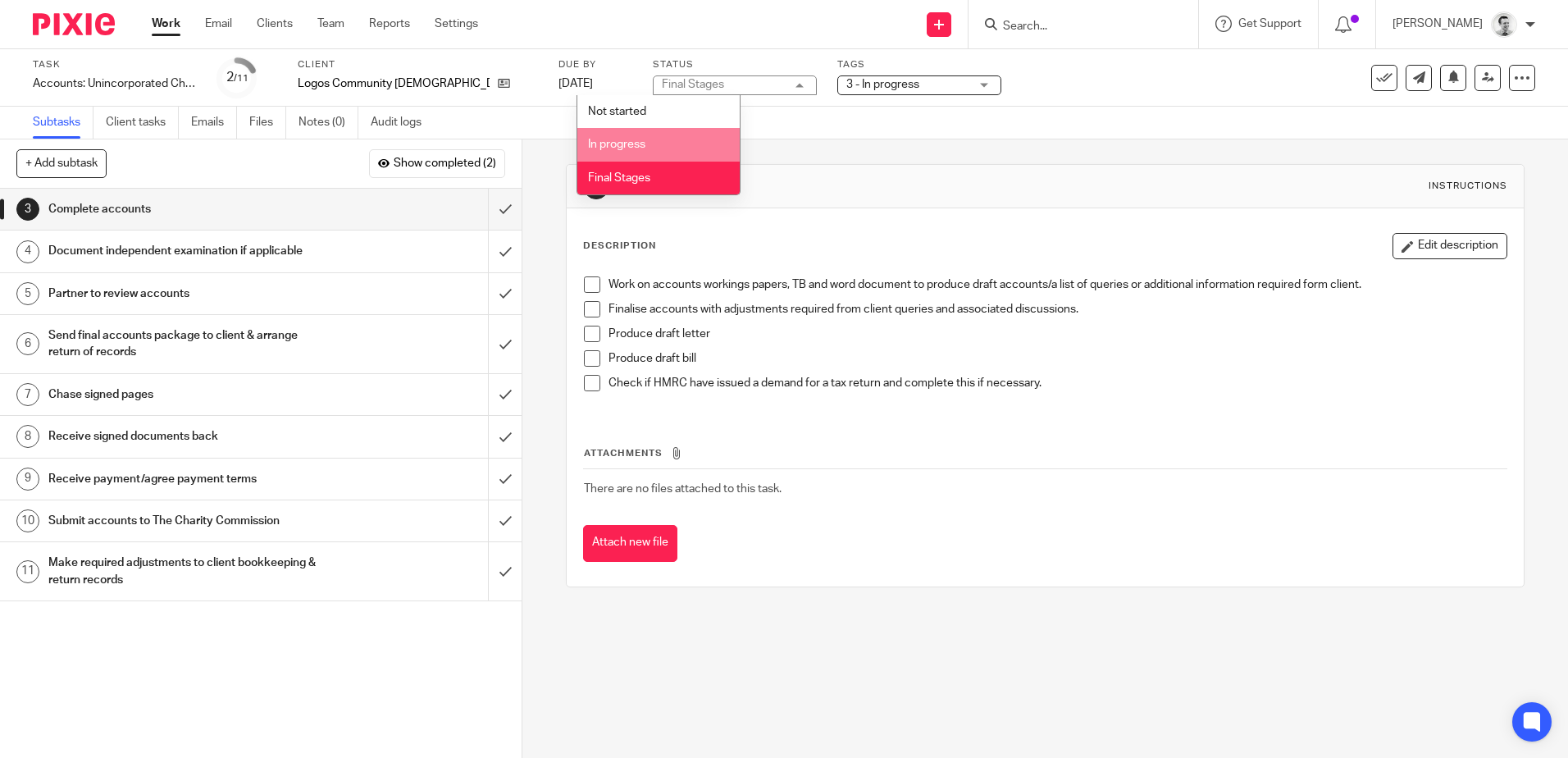
click at [679, 145] on li "In progress" at bounding box center [658, 144] width 162 height 33
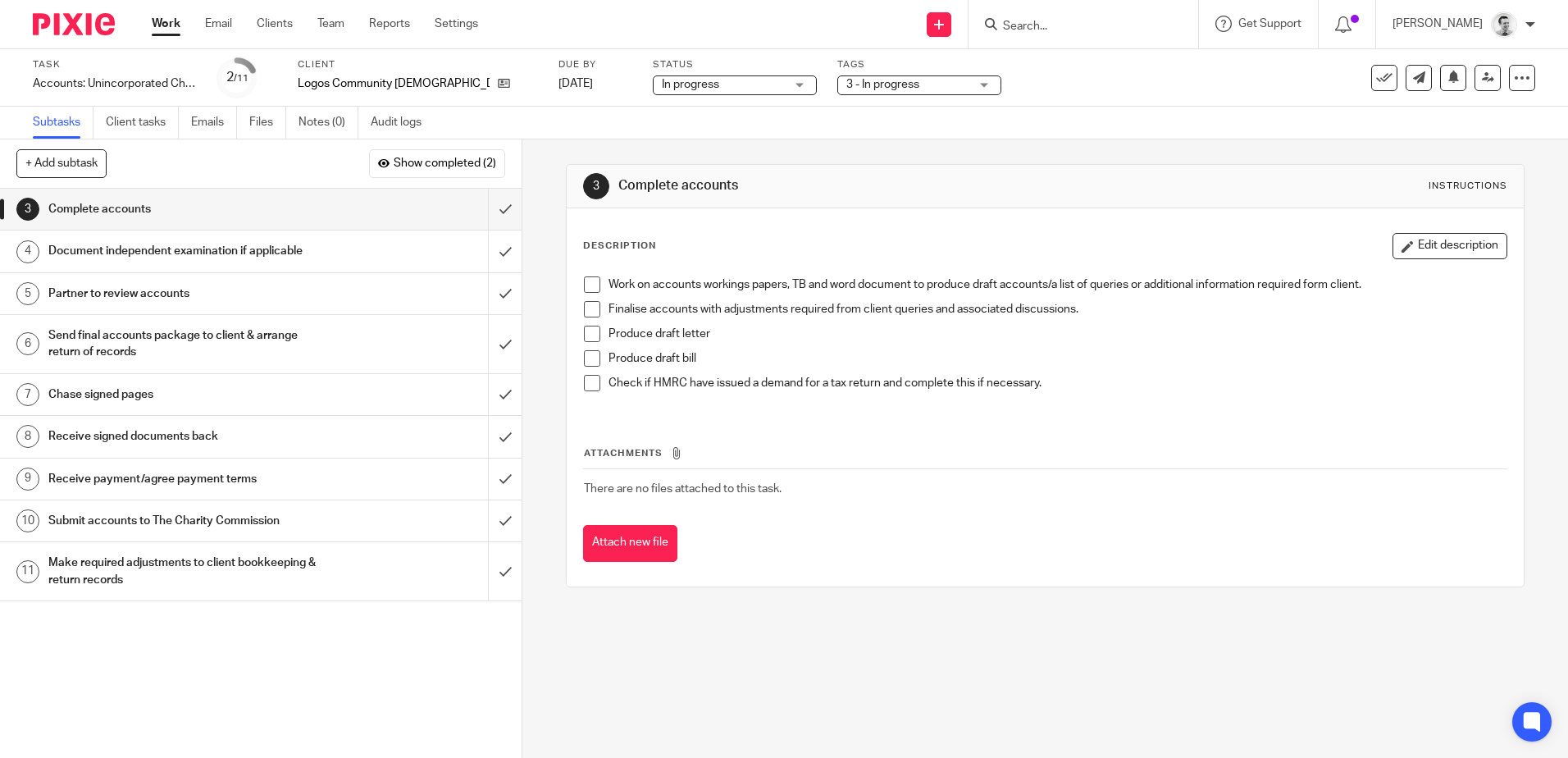
drag, startPoint x: 802, startPoint y: 127, endPoint x: 546, endPoint y: 178, distance: 261.0
click at [803, 127] on div "Subtasks Client tasks Emails Files Notes (0) Audit logs" at bounding box center [784, 123] width 1568 height 33
click at [487, 215] on input "submit" at bounding box center [260, 209] width 521 height 41
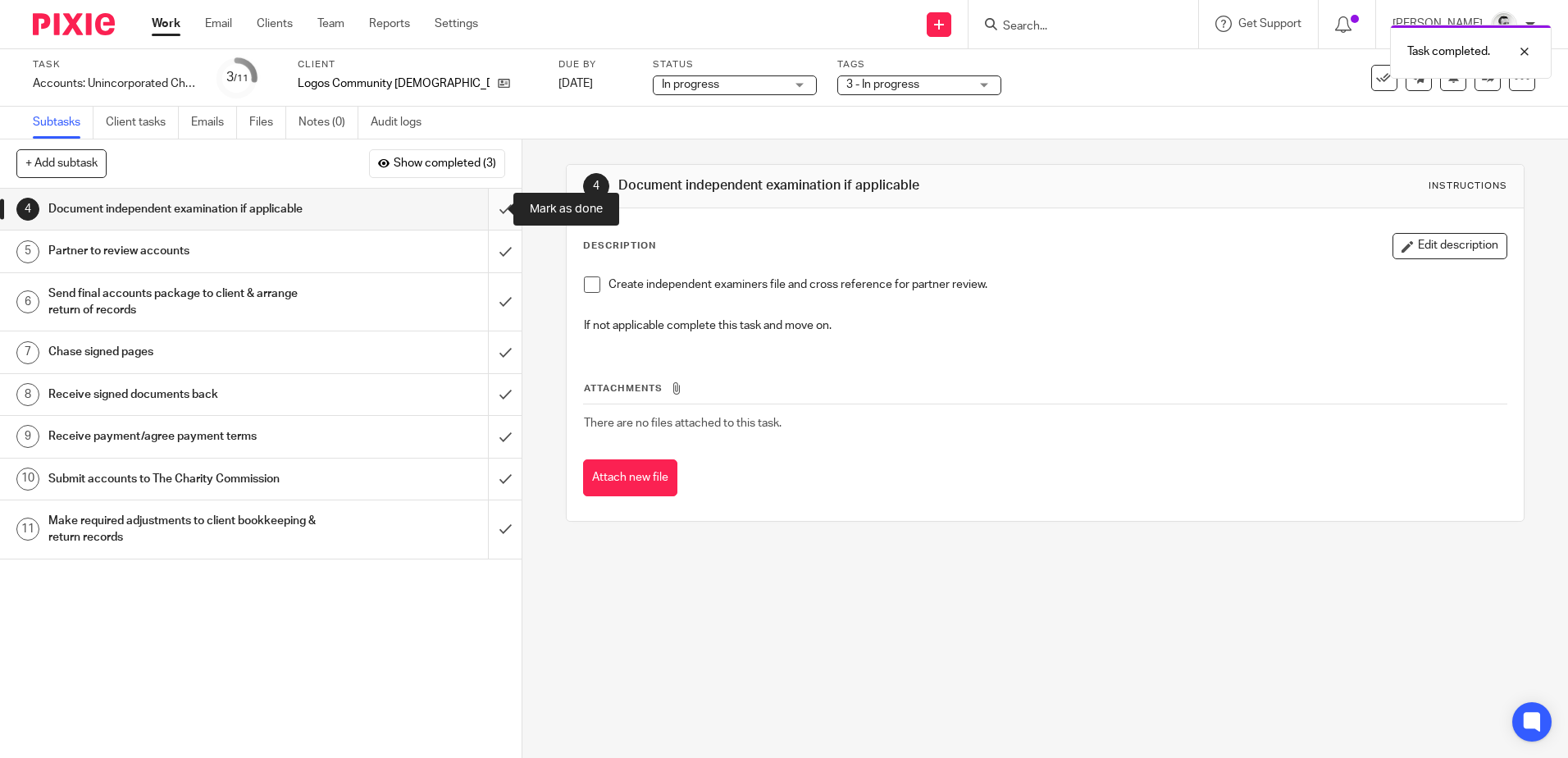
click at [488, 212] on input "submit" at bounding box center [260, 209] width 521 height 41
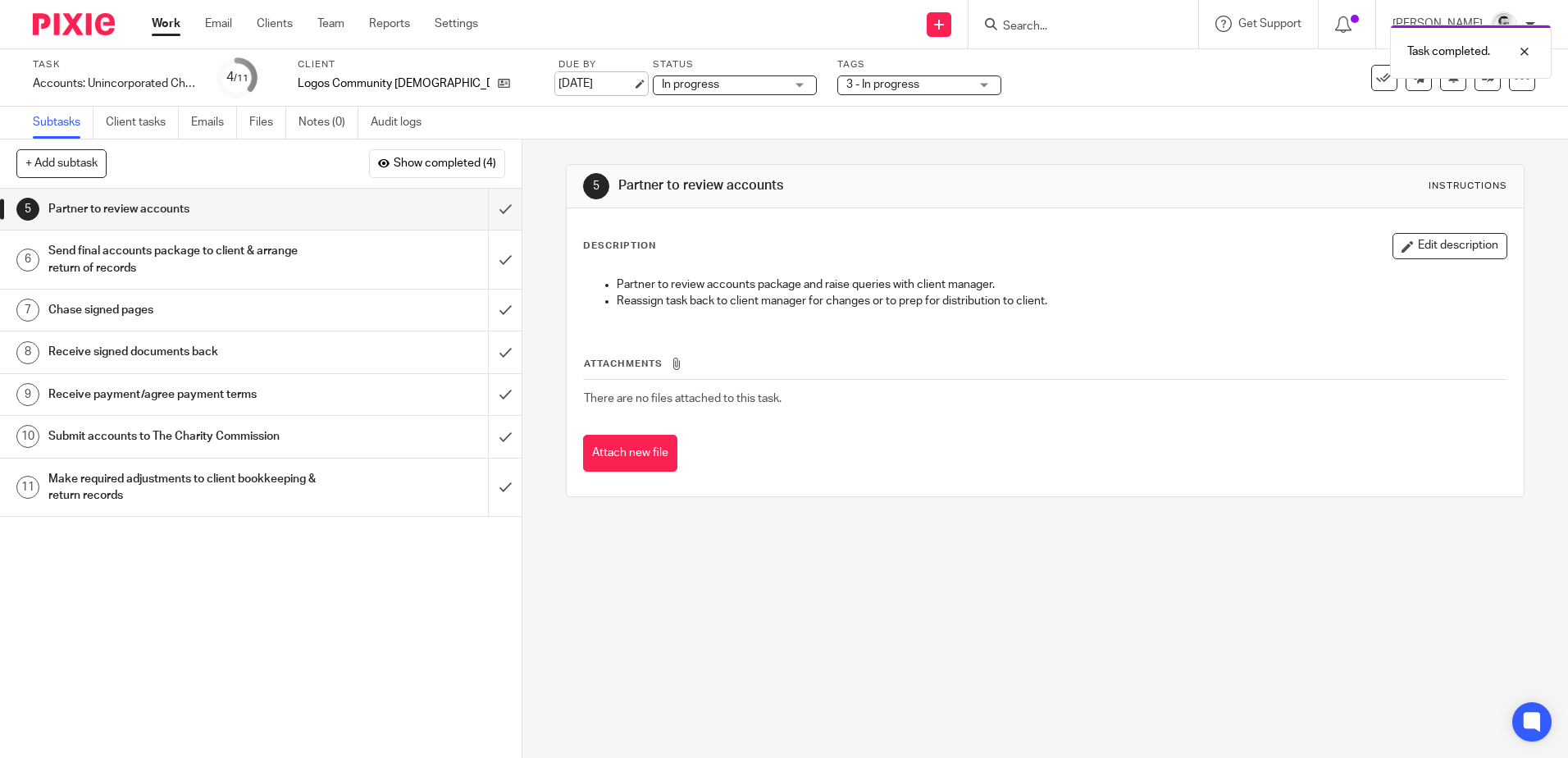
click at [558, 79] on link "[DATE]" at bounding box center [595, 83] width 74 height 17
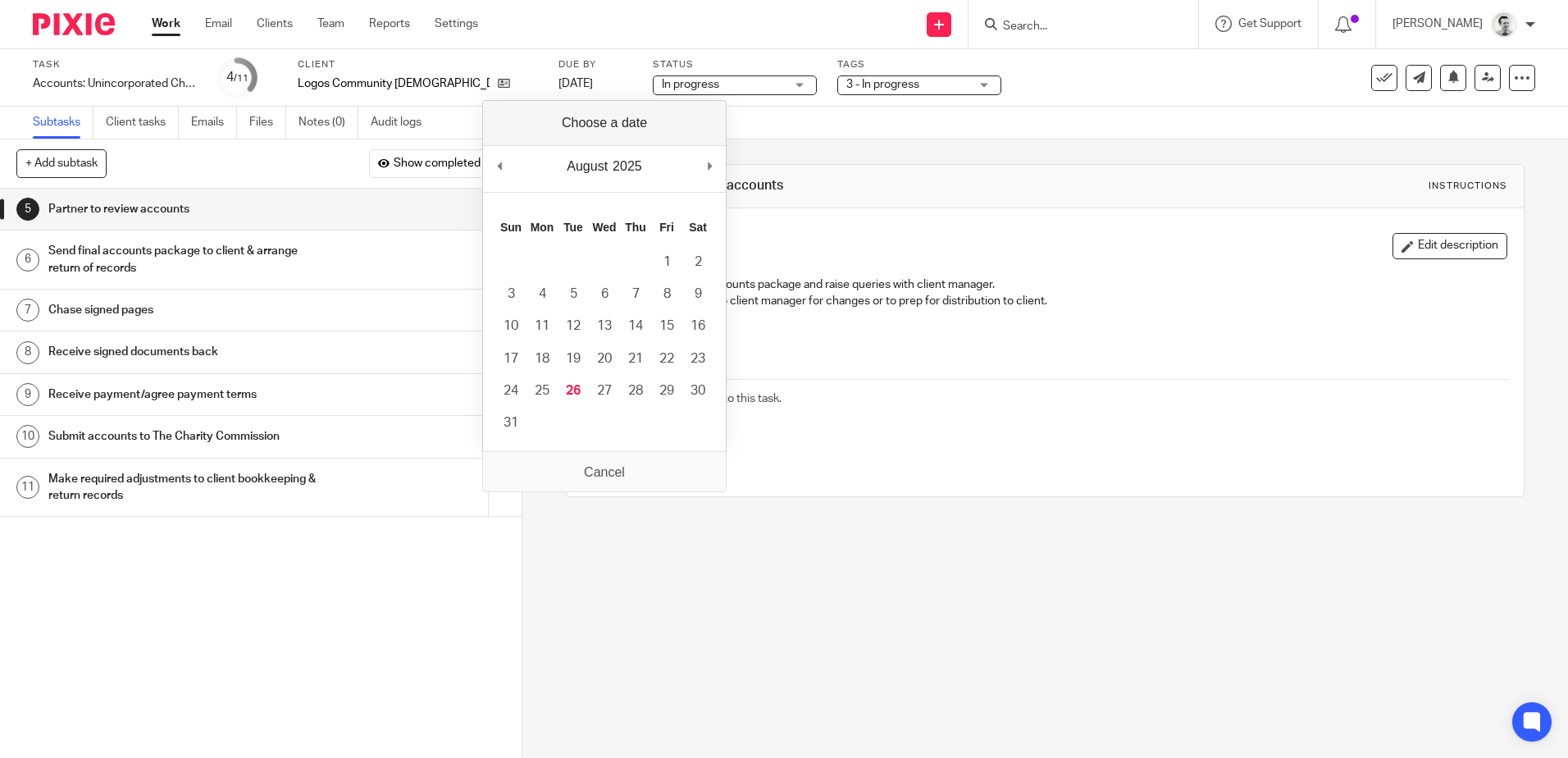
click at [892, 130] on div "Subtasks Client tasks Emails Files Notes (0) Audit logs" at bounding box center [784, 123] width 1568 height 33
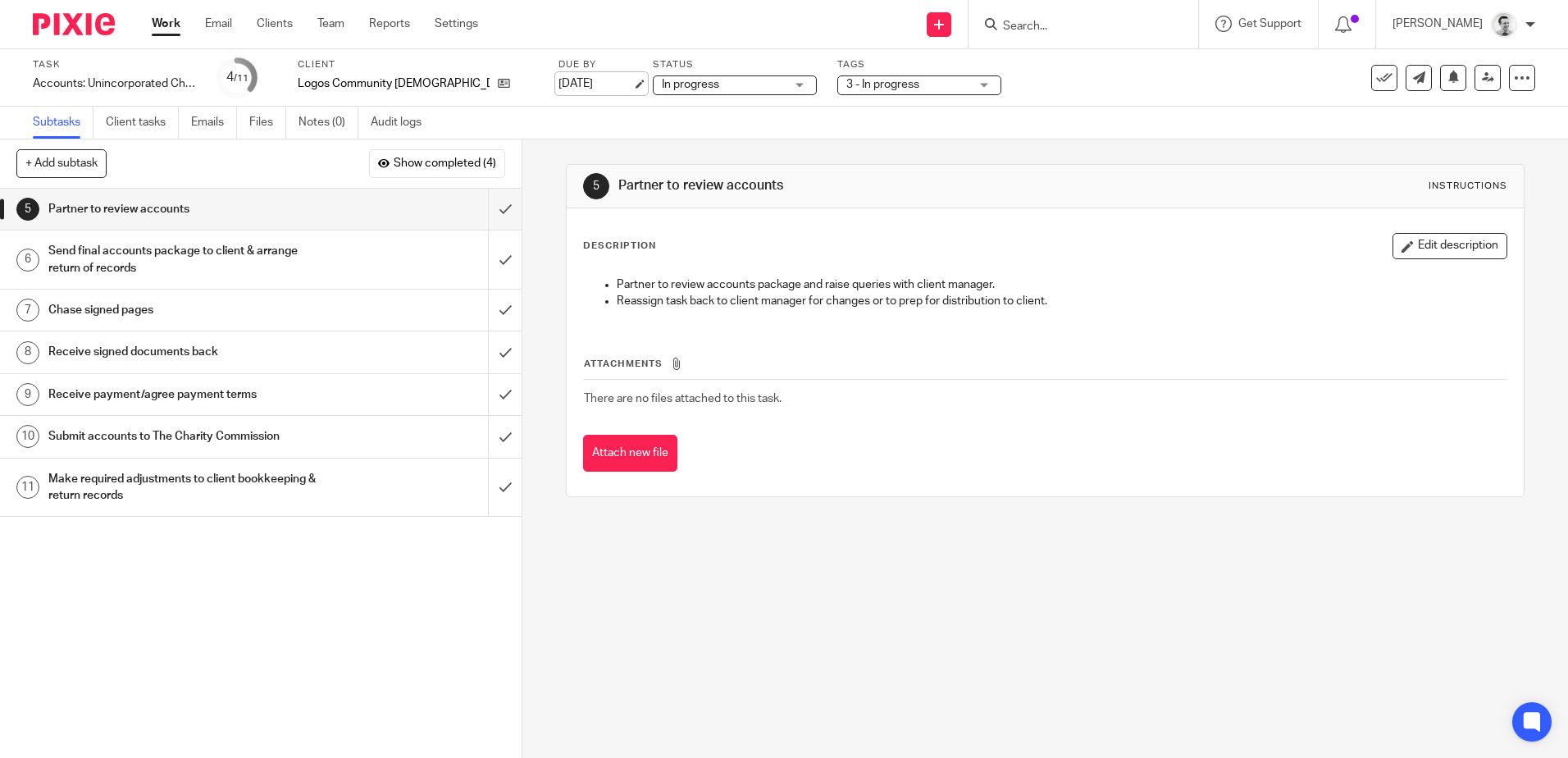
click at [558, 86] on link "[DATE]" at bounding box center [595, 83] width 74 height 17
click at [165, 23] on link "Work" at bounding box center [166, 23] width 29 height 16
